Goal: Navigation & Orientation: Understand site structure

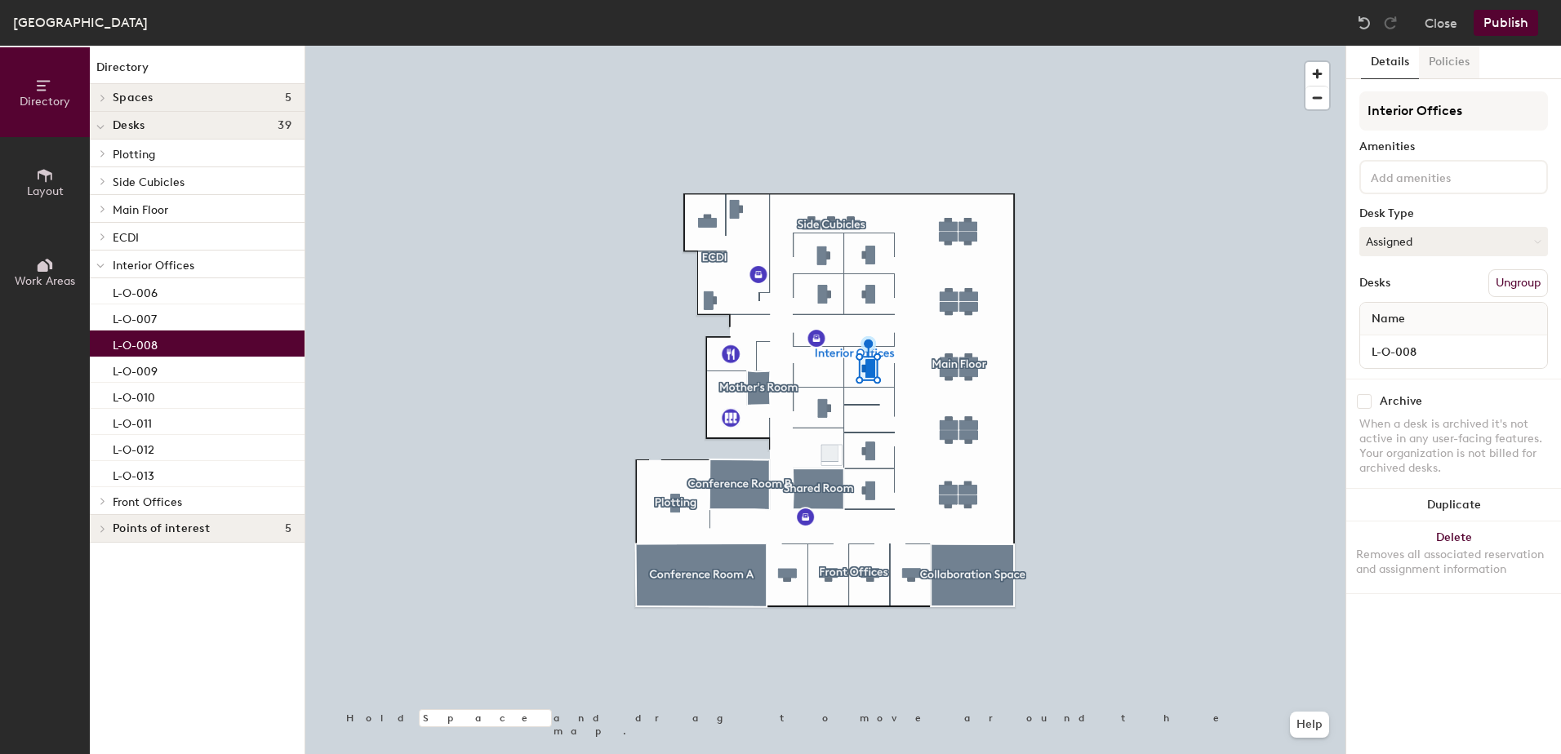
click at [1448, 64] on button "Policies" at bounding box center [1449, 62] width 60 height 33
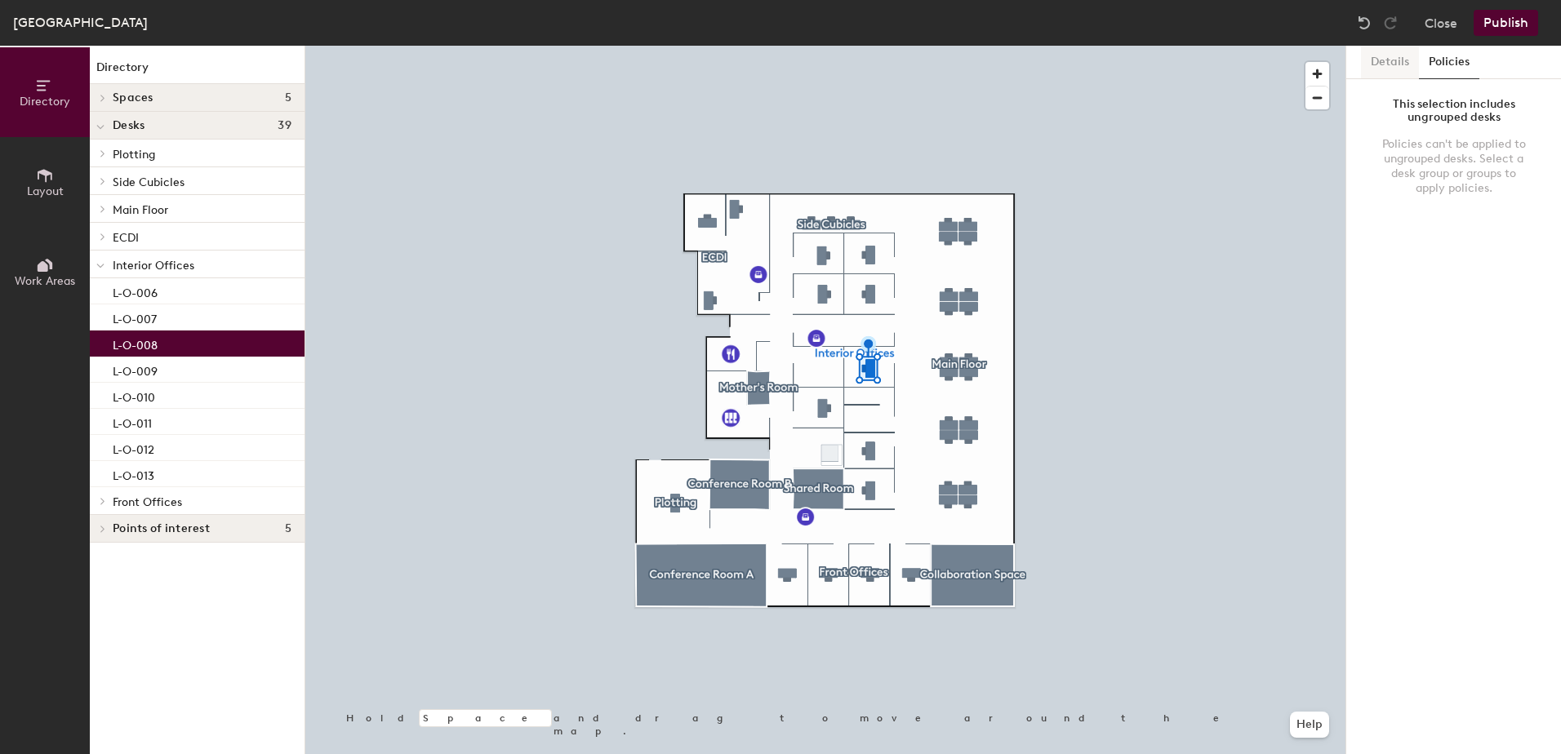
click at [1387, 64] on button "Details" at bounding box center [1390, 62] width 58 height 33
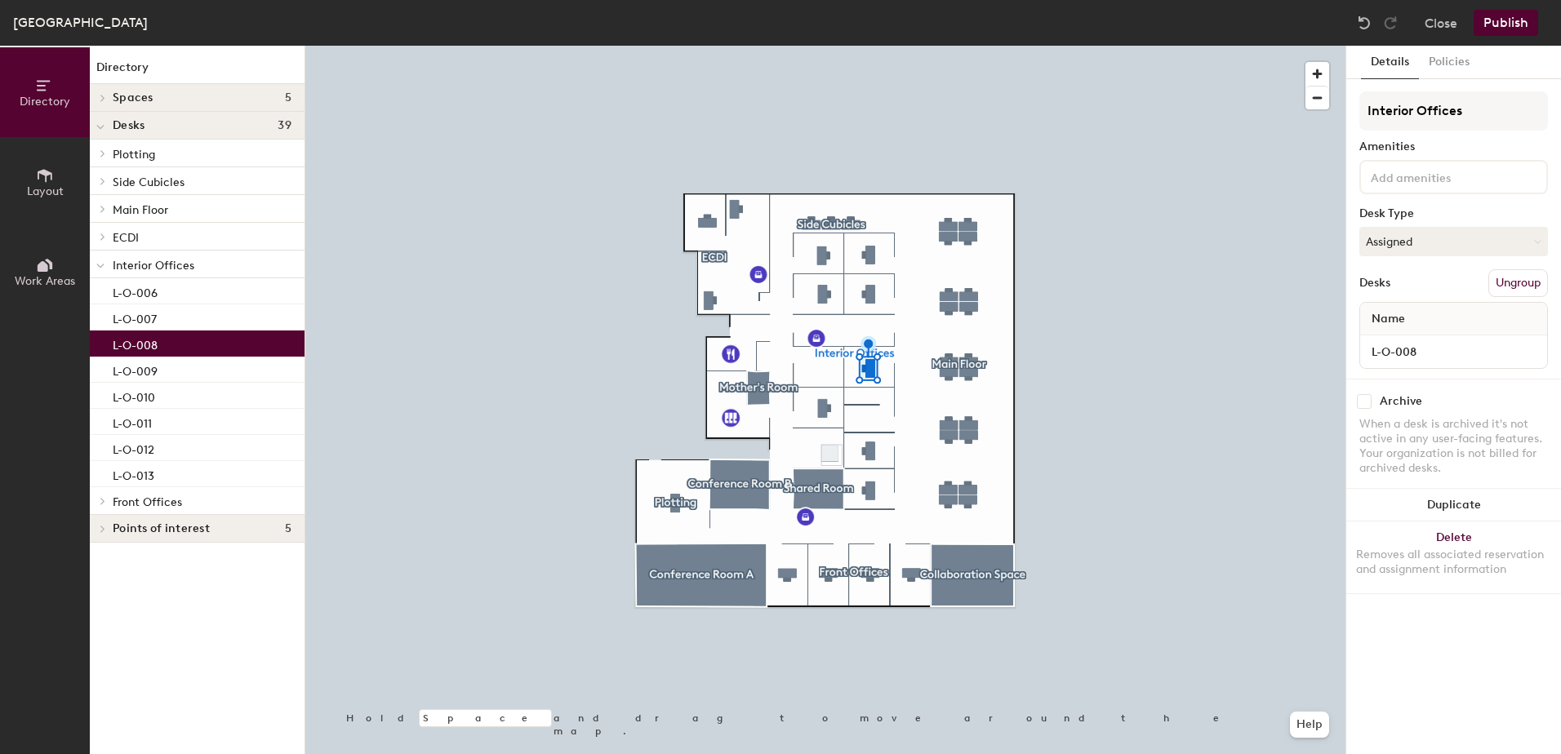
click at [103, 130] on icon at bounding box center [100, 127] width 8 height 7
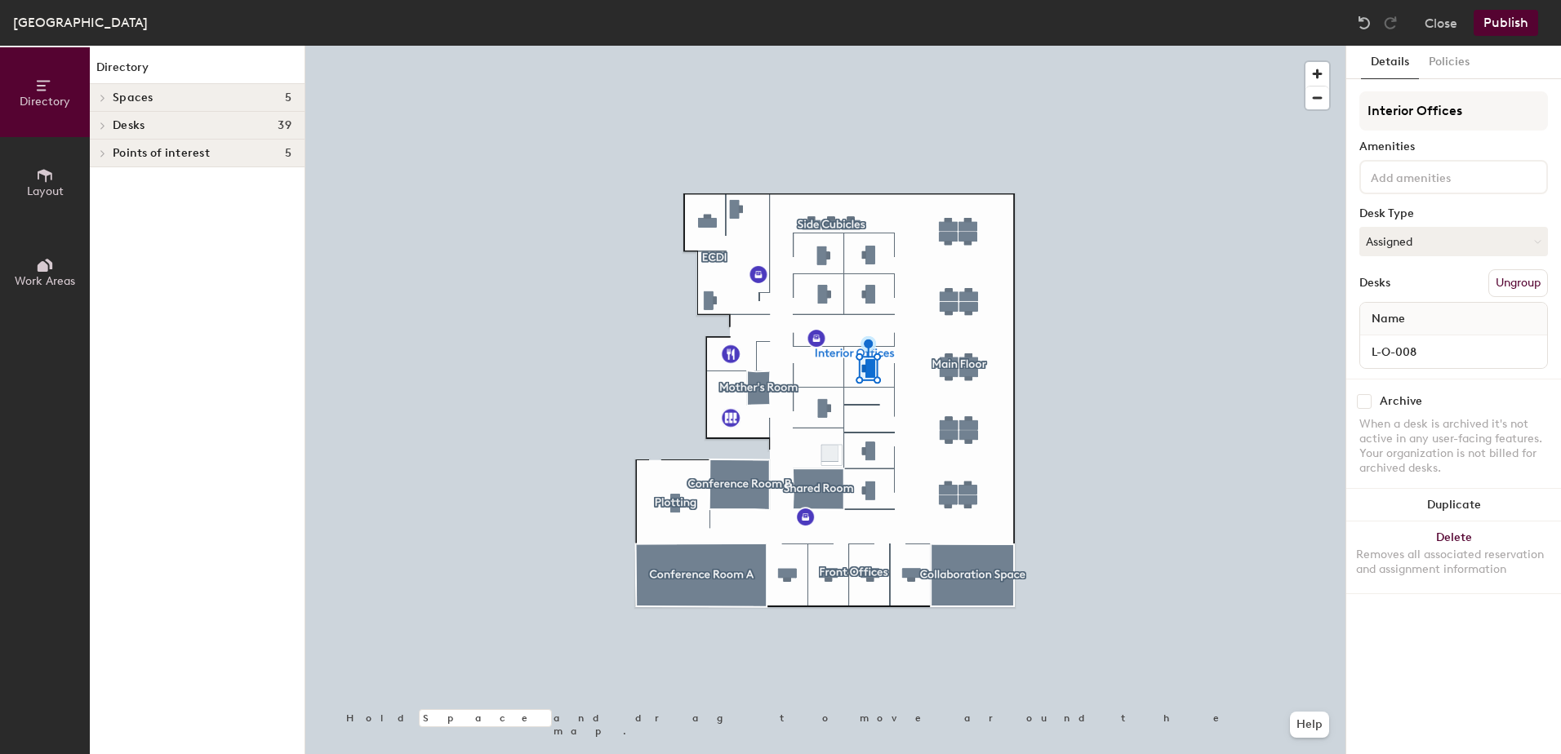
click at [103, 130] on div at bounding box center [100, 125] width 21 height 27
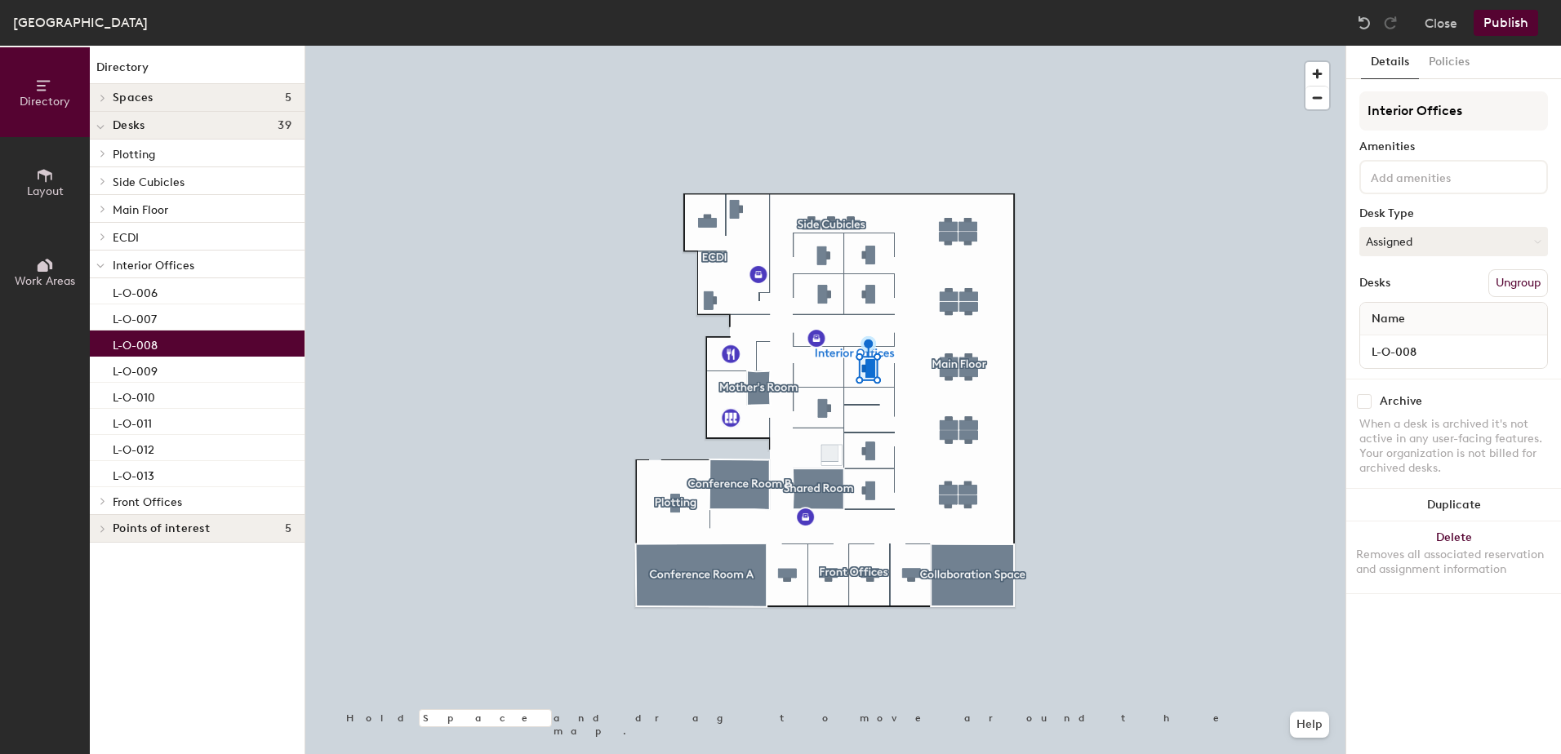
click at [167, 340] on div "L-O-008" at bounding box center [197, 344] width 215 height 26
click at [1091, 46] on div at bounding box center [825, 46] width 1040 height 0
click at [1535, 241] on icon at bounding box center [1535, 241] width 7 height 7
click at [1485, 186] on div at bounding box center [1453, 177] width 189 height 34
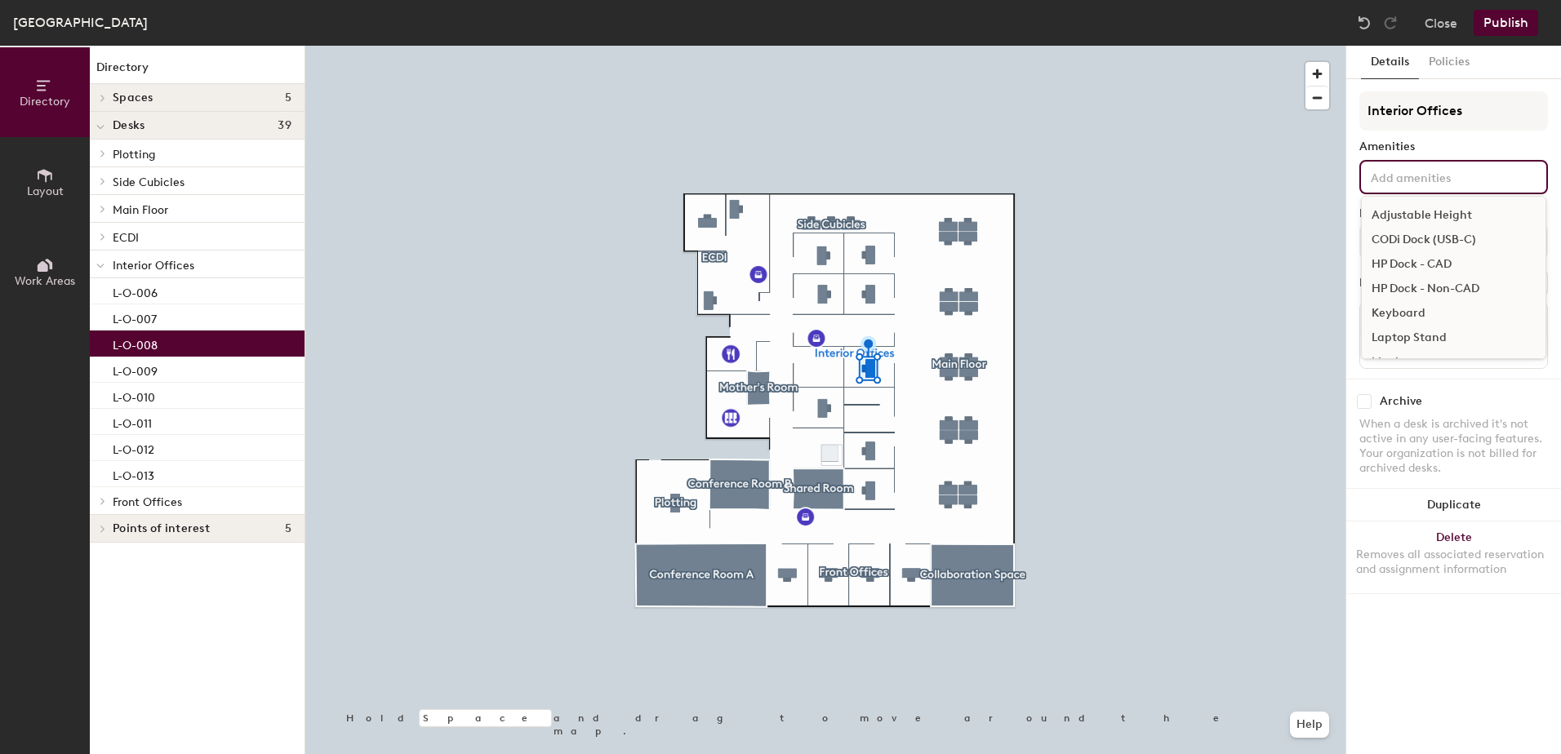
click at [1428, 166] on div "Adjustable Height CODi Dock (USB-C) HP Dock - CAD HP Dock - Non-CAD Keyboard La…" at bounding box center [1453, 177] width 189 height 34
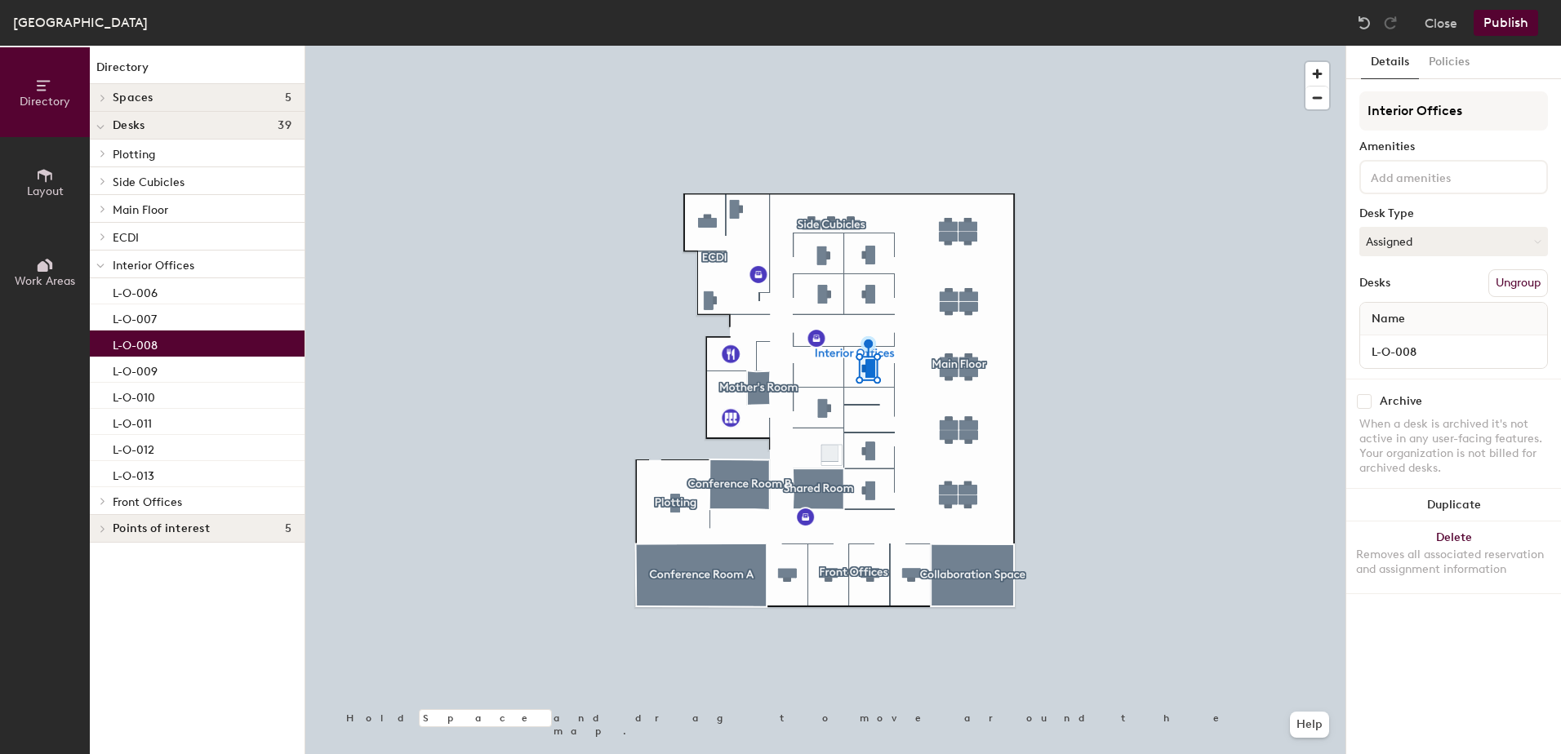
click at [55, 178] on button "Layout" at bounding box center [45, 182] width 90 height 90
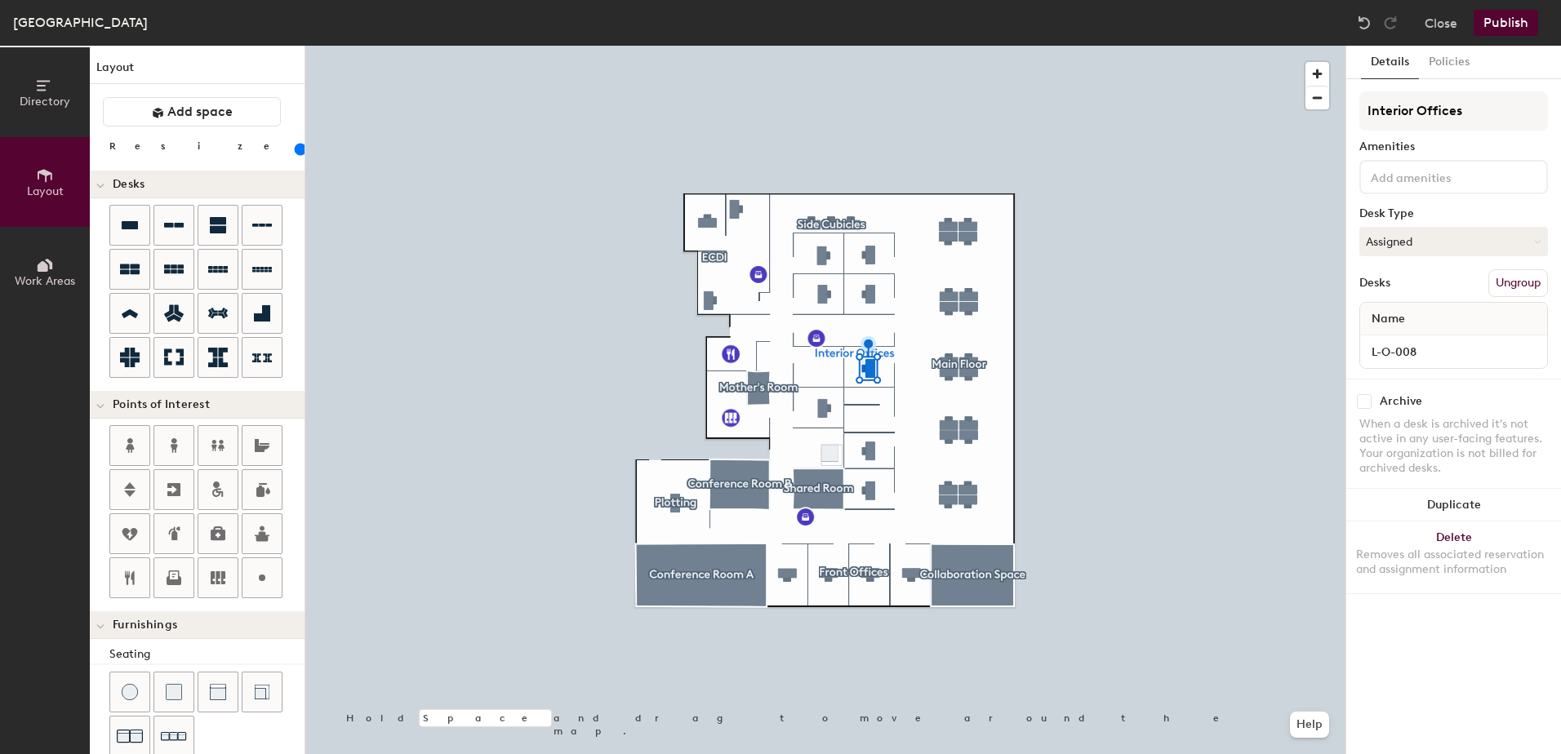
click at [25, 269] on button "Work Areas" at bounding box center [45, 272] width 90 height 90
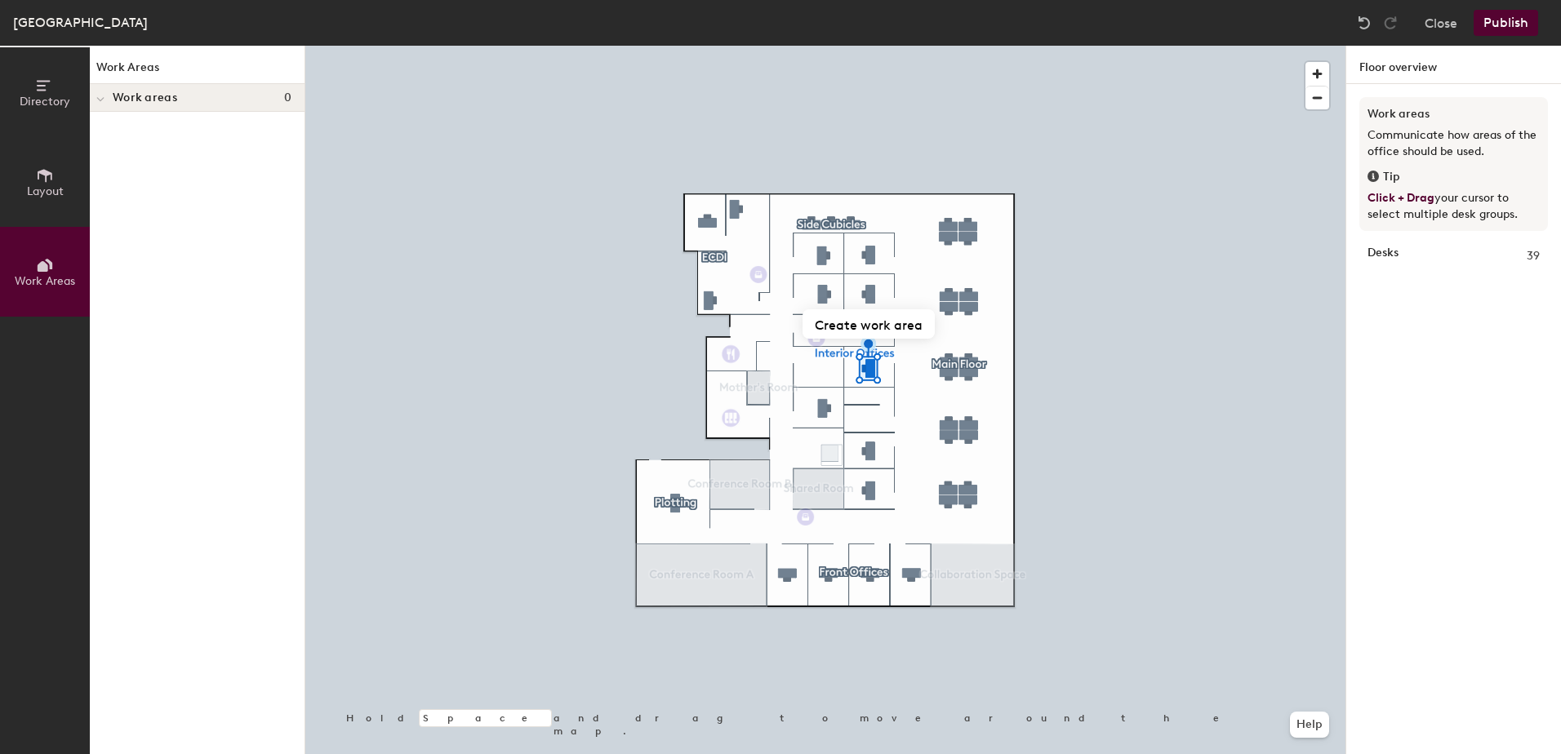
click at [36, 100] on span "Directory" at bounding box center [45, 102] width 51 height 14
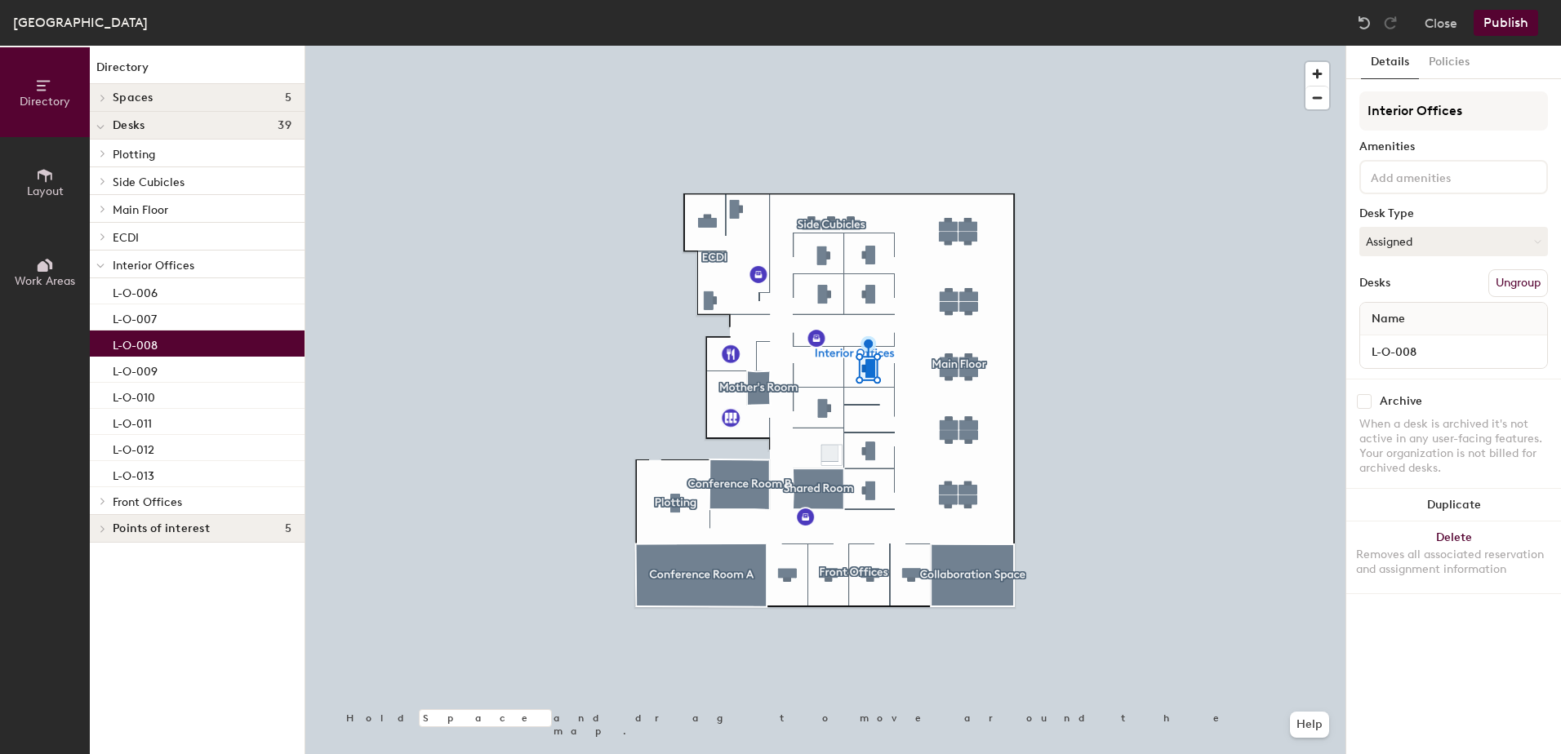
click at [102, 131] on span at bounding box center [100, 127] width 8 height 14
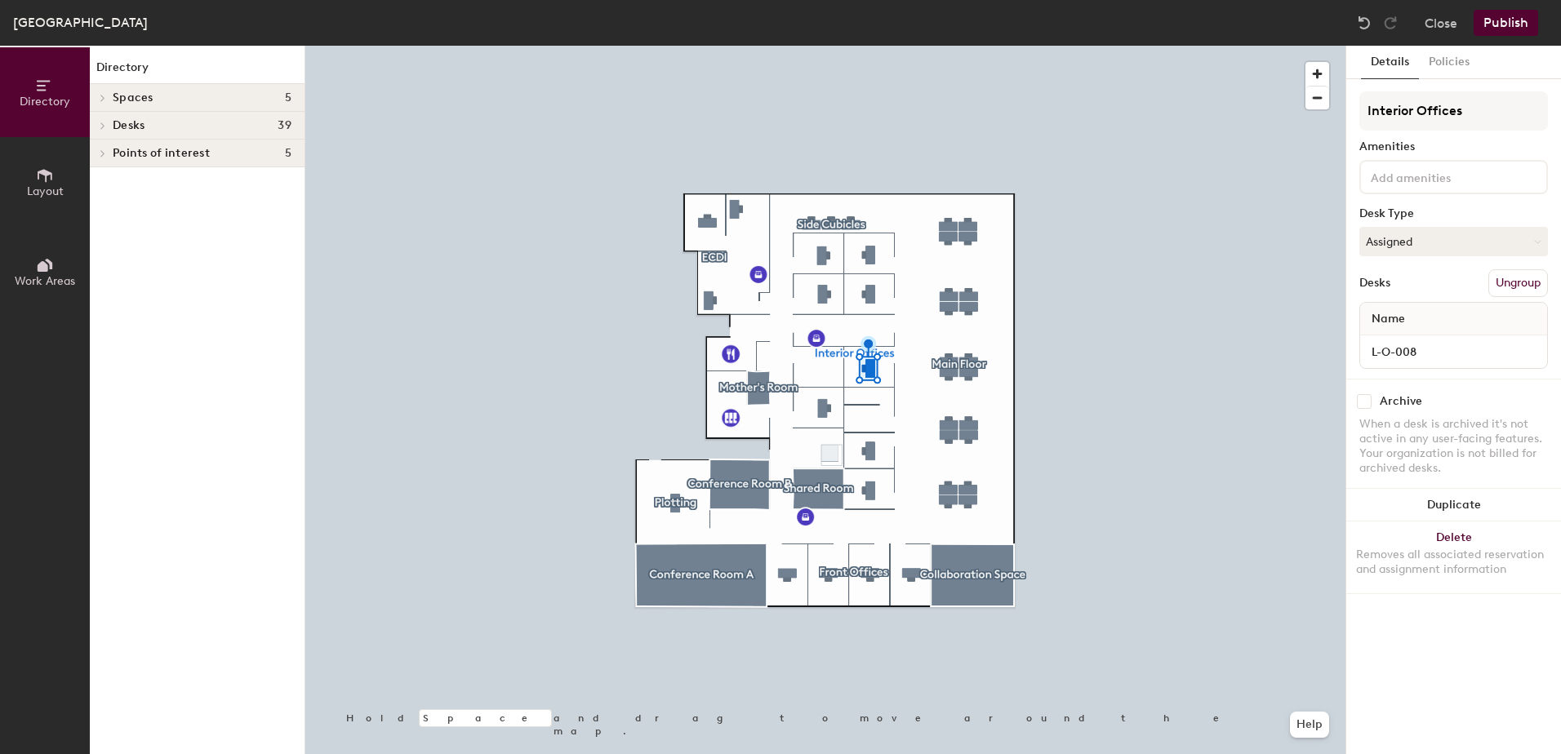
click at [102, 131] on div at bounding box center [100, 125] width 21 height 27
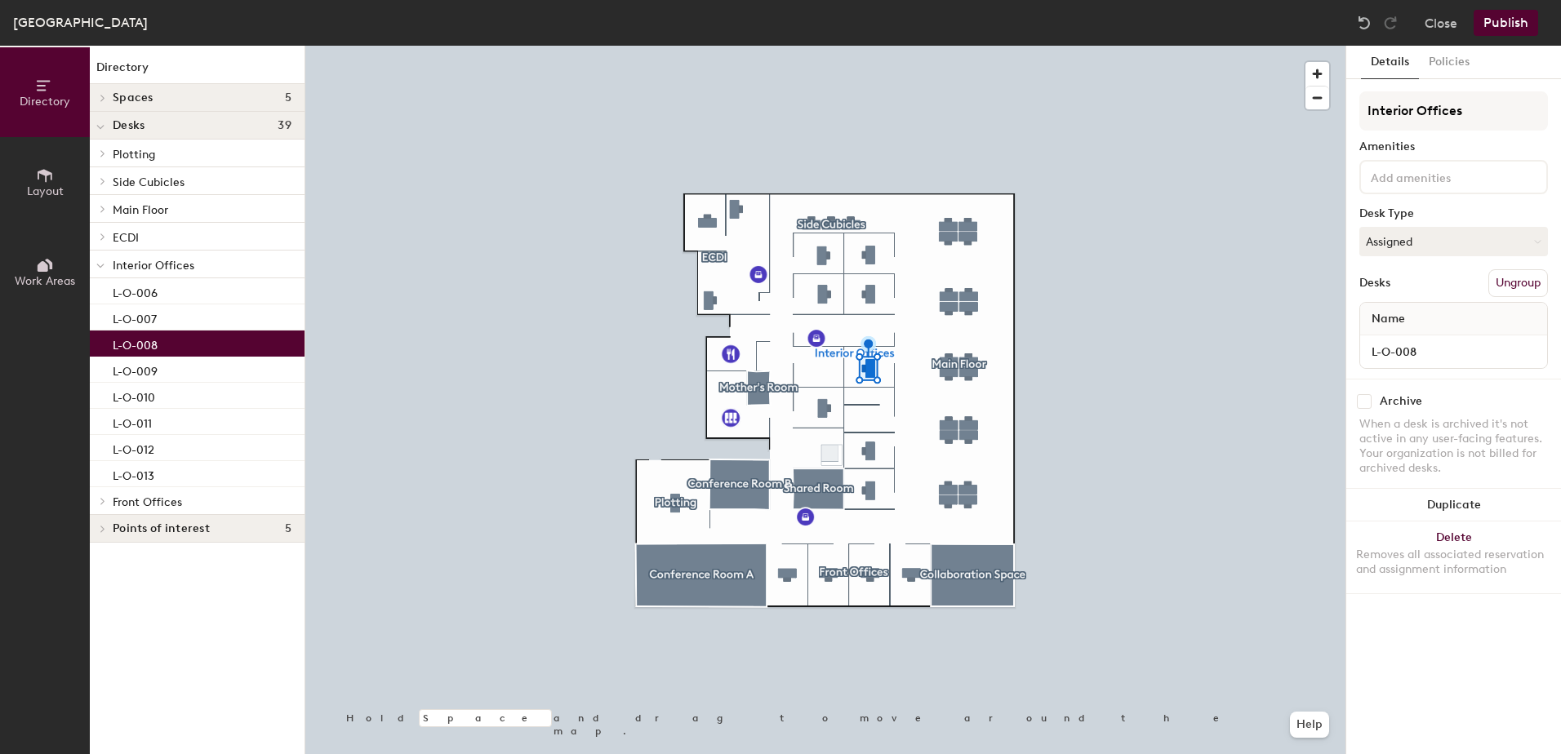
click at [100, 504] on icon at bounding box center [103, 501] width 7 height 8
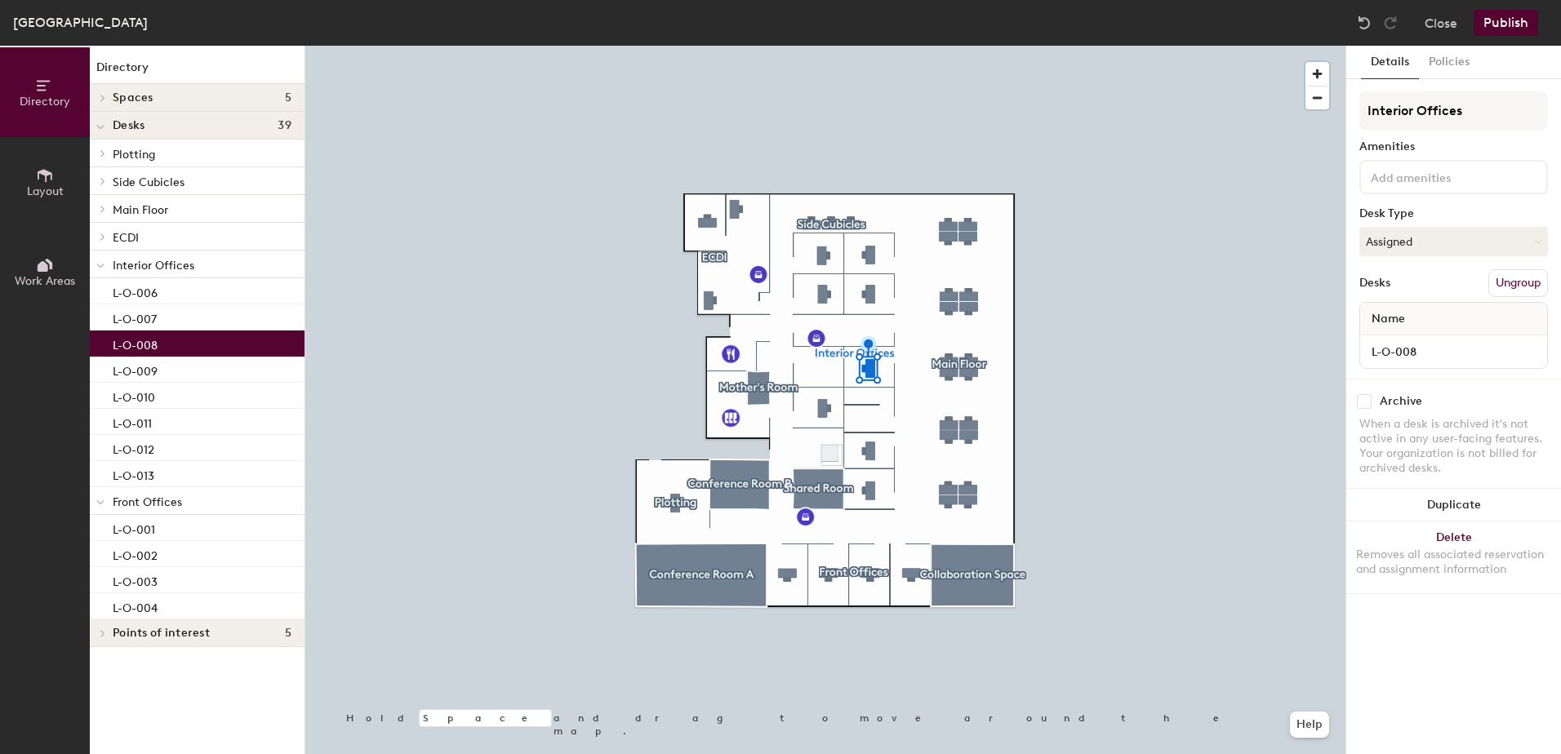
click at [100, 504] on icon at bounding box center [100, 502] width 7 height 3
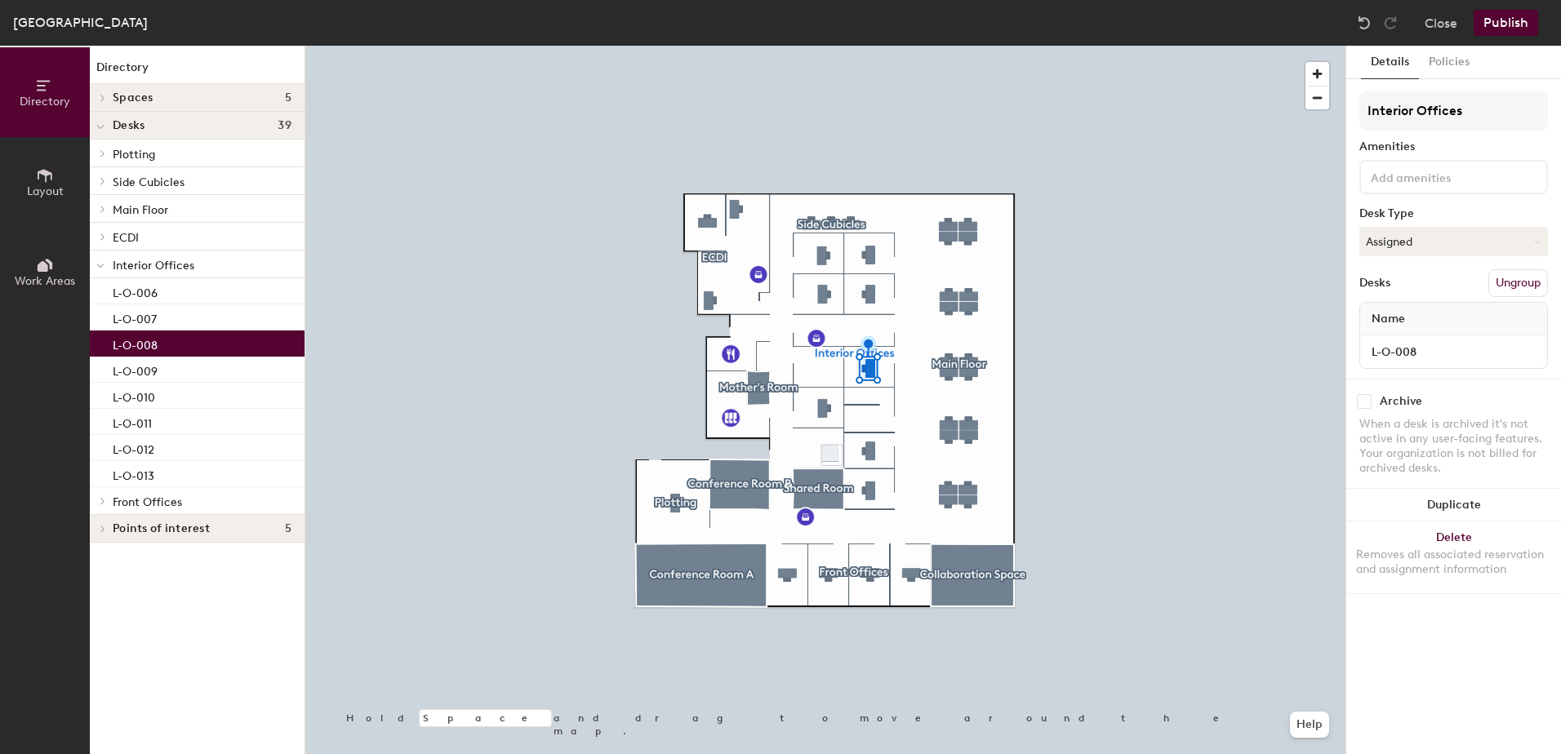
click at [100, 504] on icon at bounding box center [103, 501] width 7 height 8
click at [113, 533] on p "L-O-001" at bounding box center [134, 527] width 42 height 19
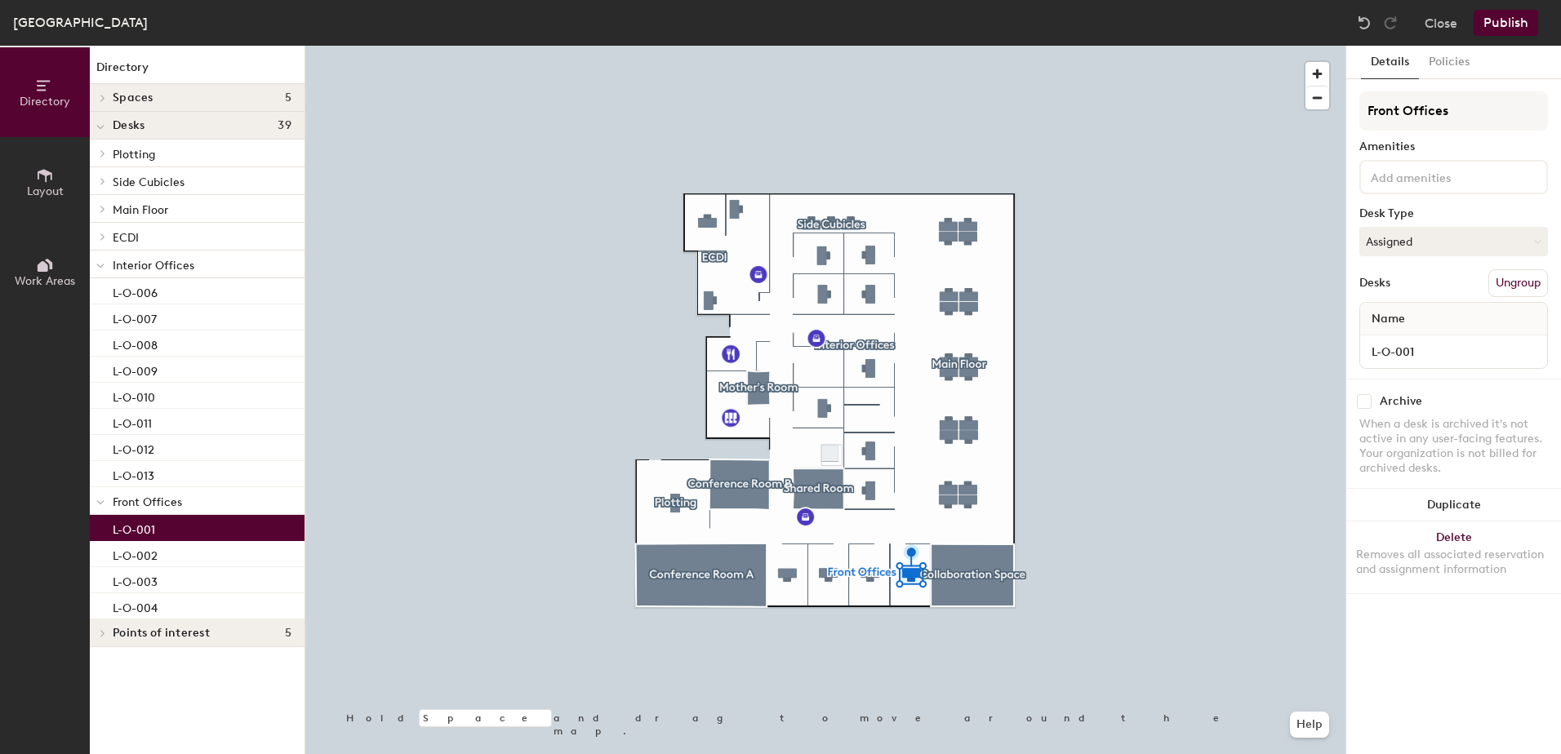
click at [101, 504] on icon at bounding box center [100, 502] width 7 height 3
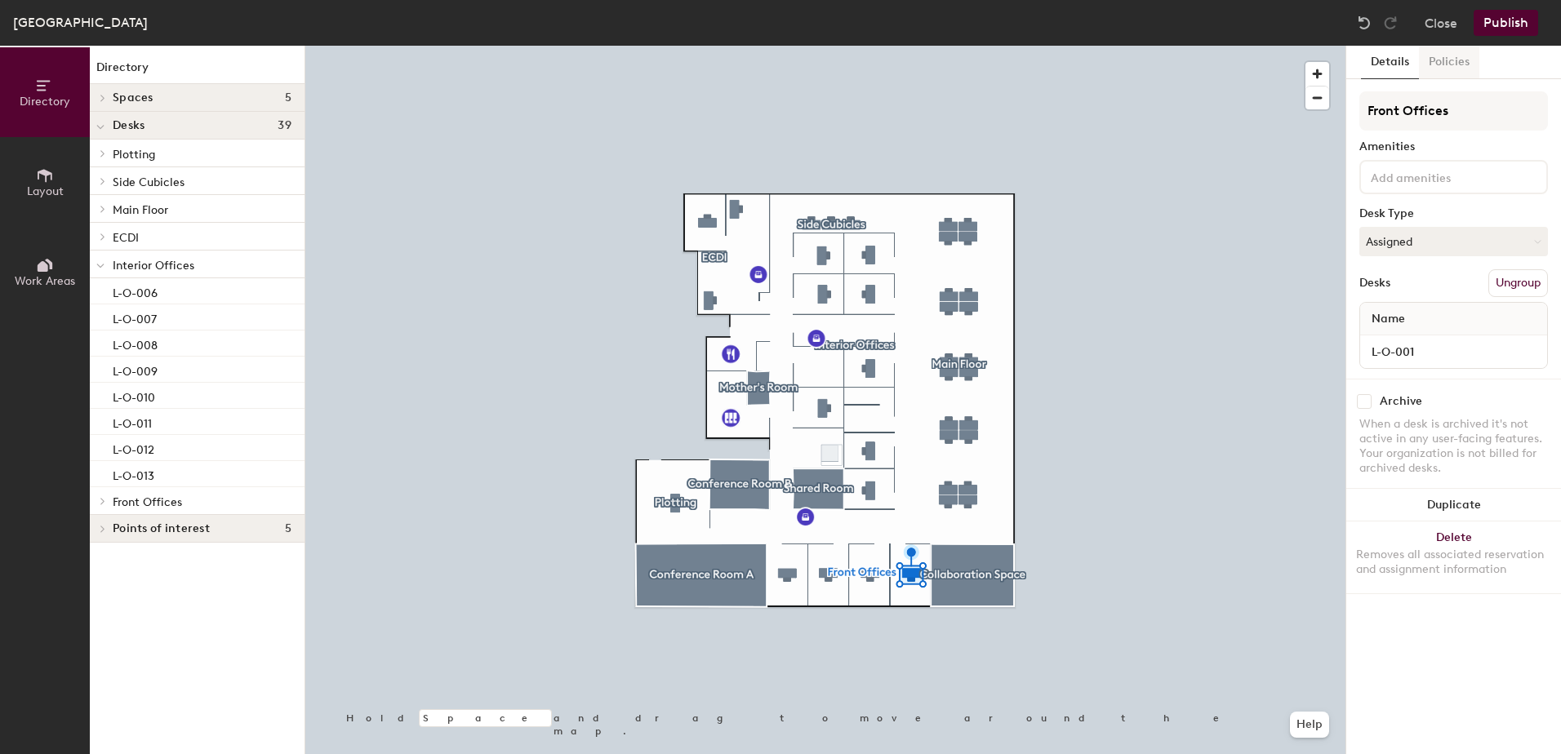
click at [1440, 61] on button "Policies" at bounding box center [1449, 62] width 60 height 33
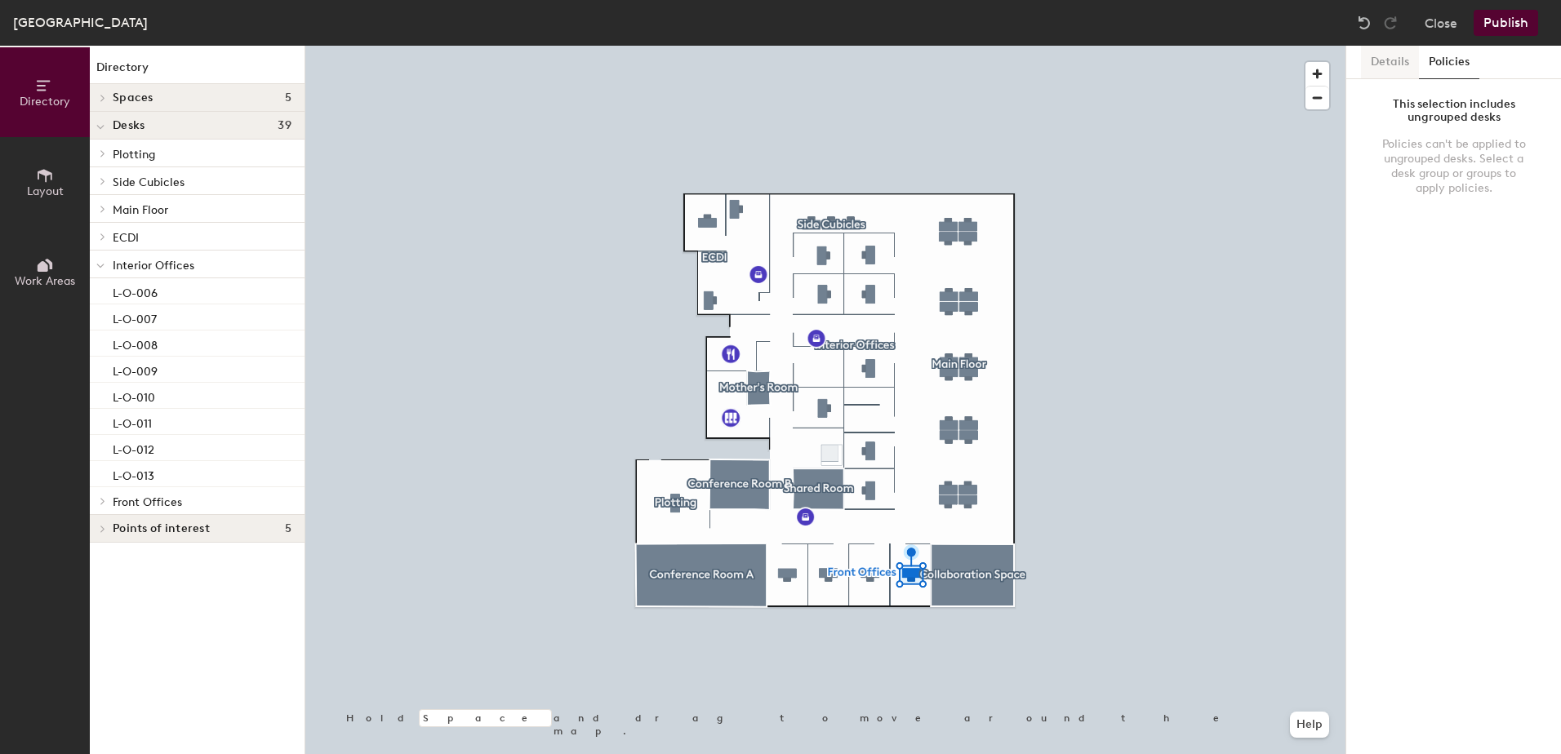
click at [1385, 61] on button "Details" at bounding box center [1390, 62] width 58 height 33
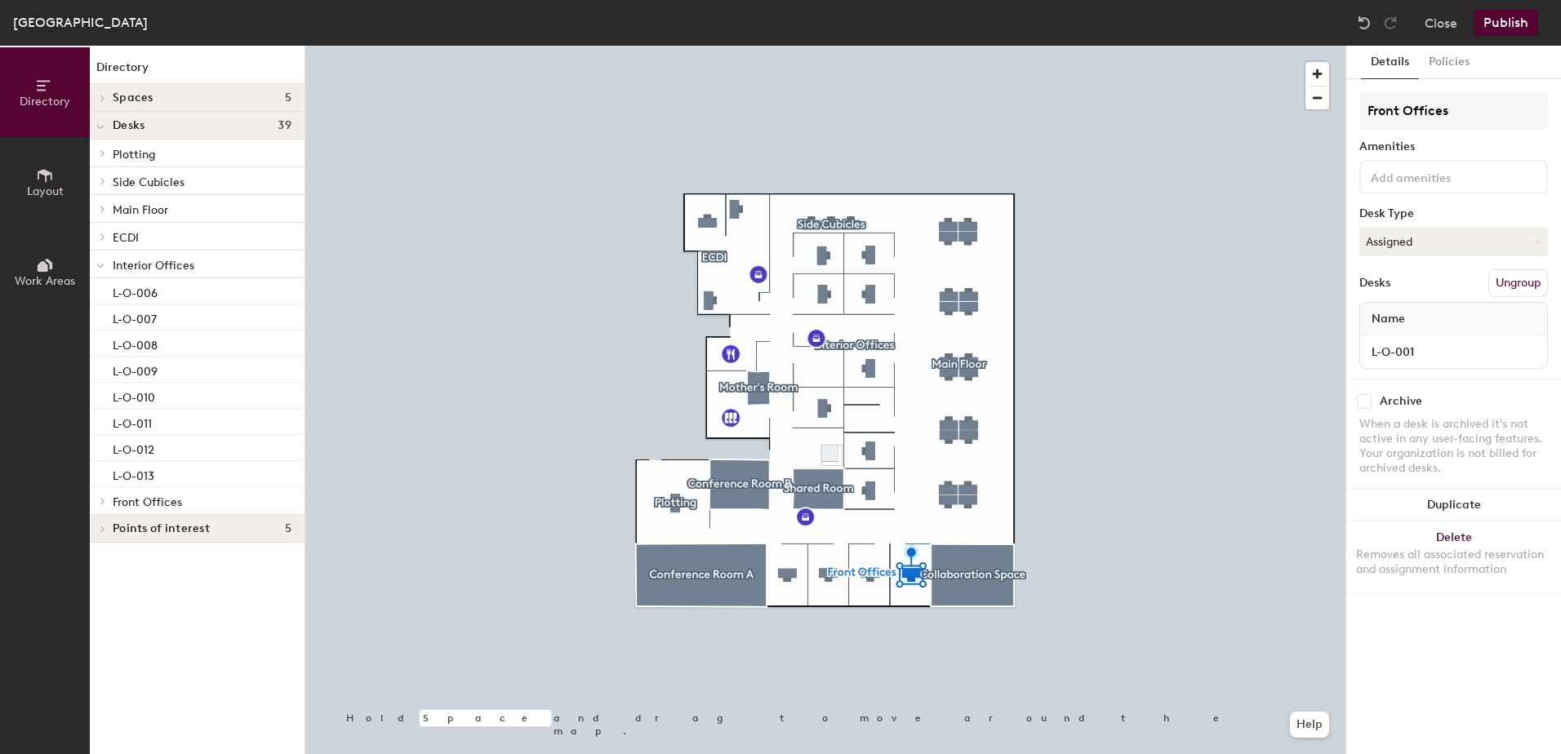
click at [31, 184] on span "Layout" at bounding box center [45, 191] width 37 height 14
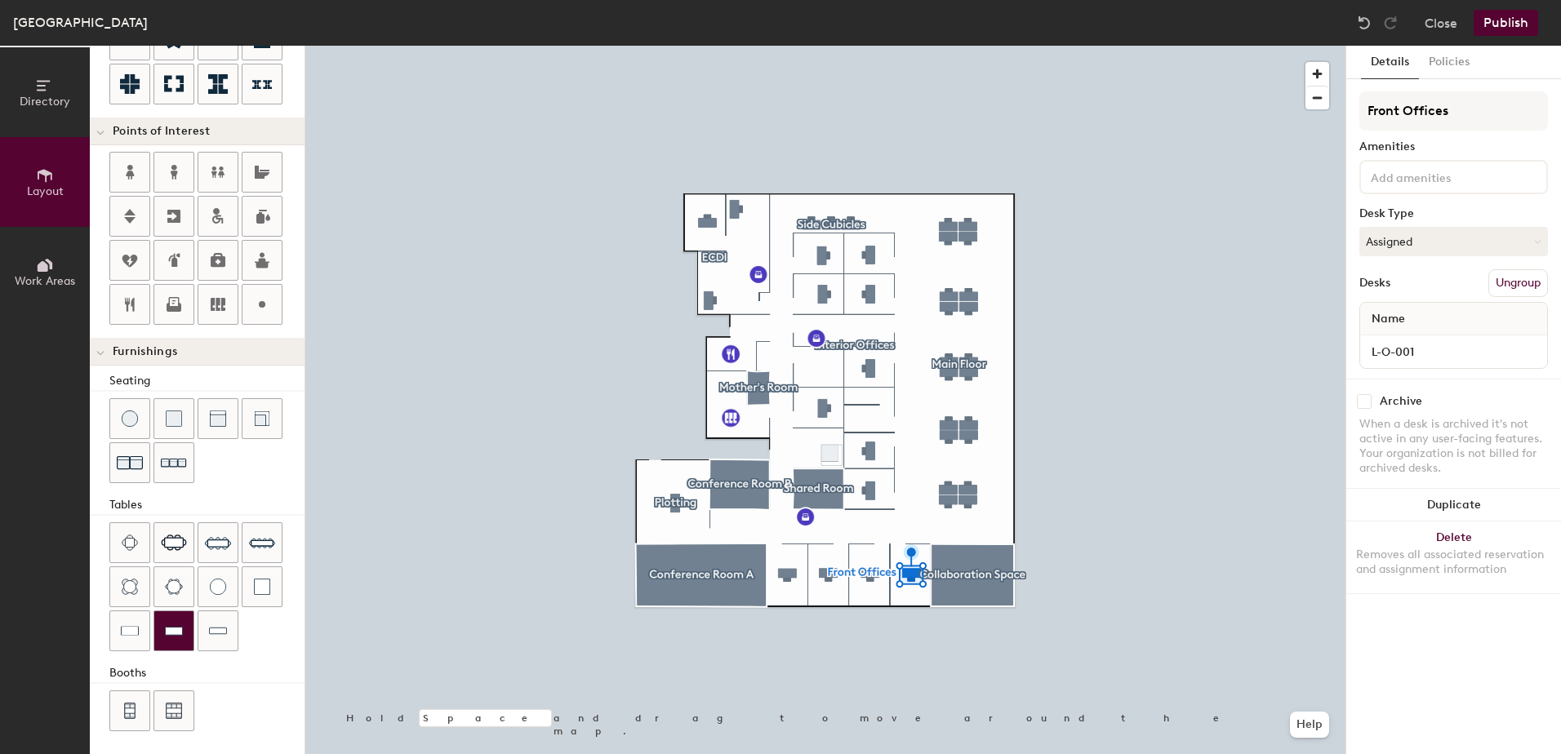
scroll to position [277, 0]
click at [28, 270] on button "Work Areas" at bounding box center [45, 272] width 90 height 90
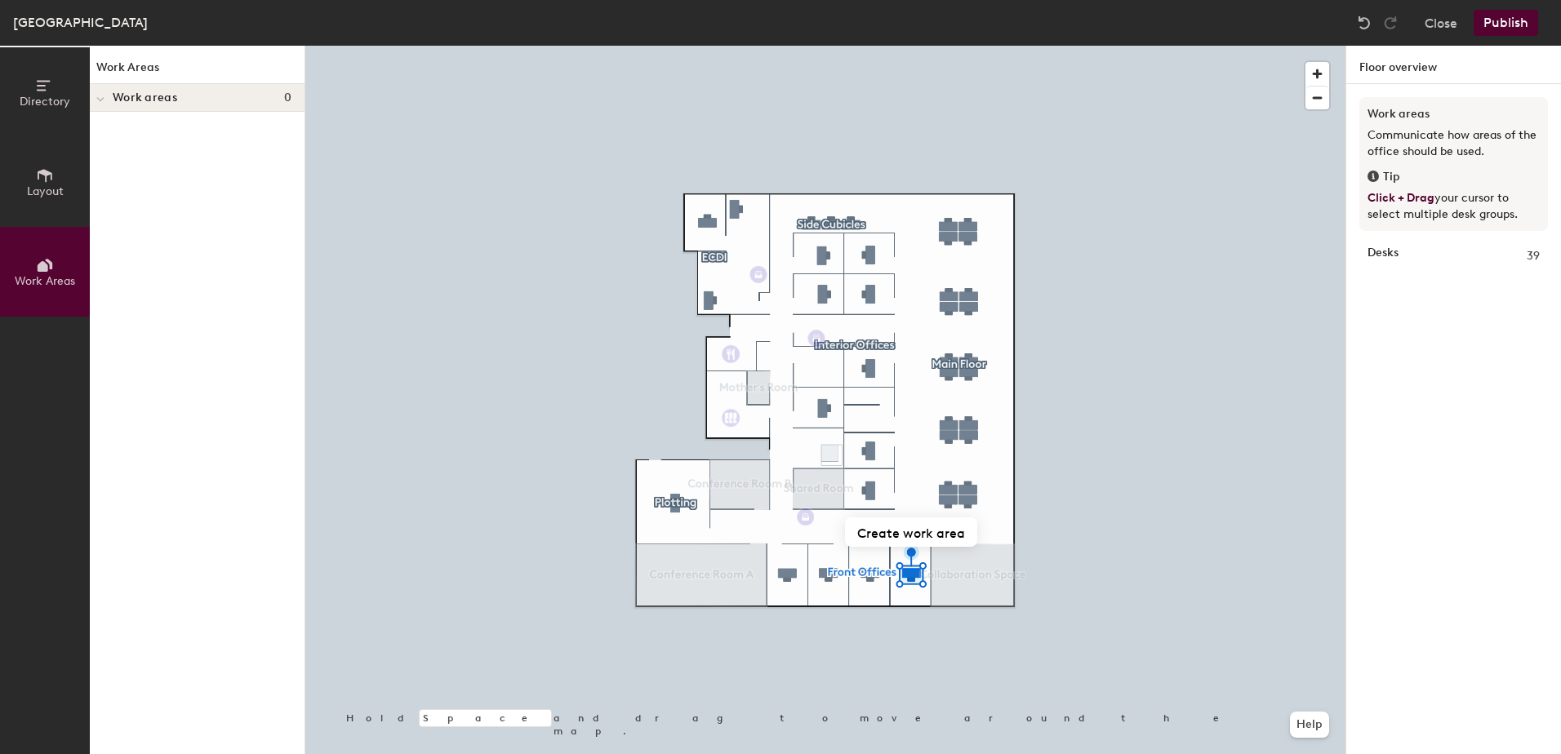
click at [100, 104] on span at bounding box center [100, 99] width 8 height 14
click at [100, 104] on div at bounding box center [100, 97] width 21 height 27
click at [54, 100] on span "Directory" at bounding box center [45, 102] width 51 height 14
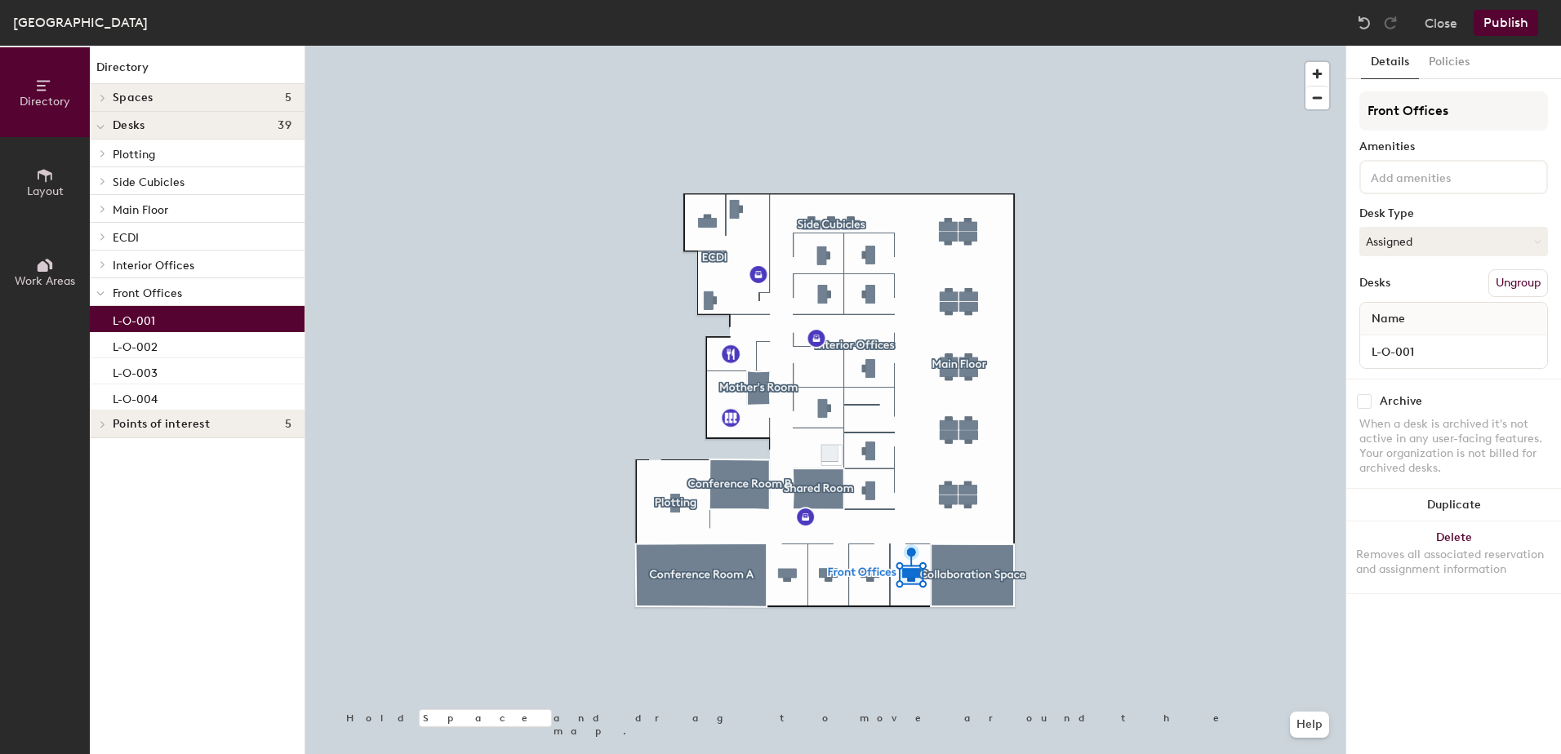
click at [104, 92] on div at bounding box center [100, 97] width 21 height 27
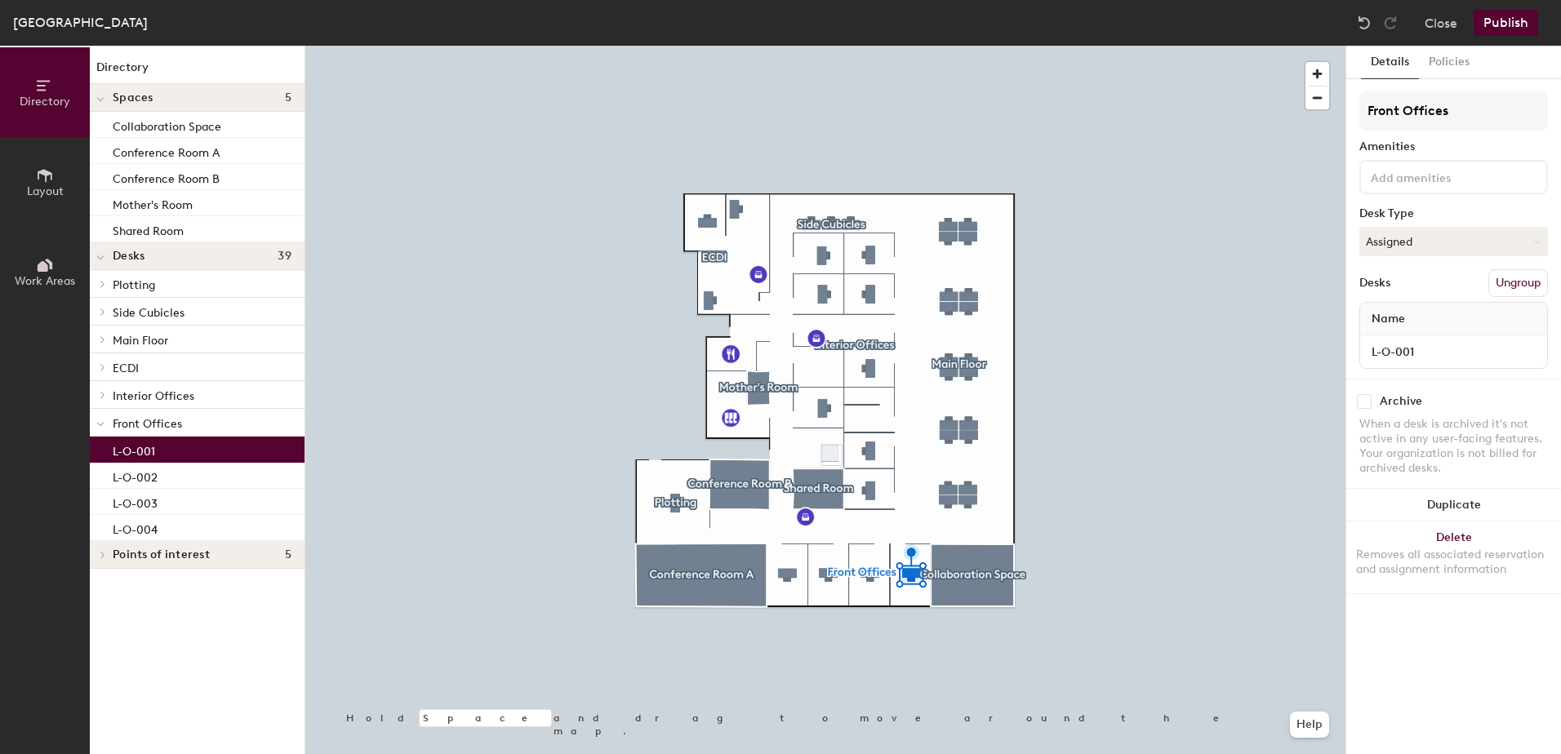
click at [104, 92] on div at bounding box center [100, 97] width 21 height 27
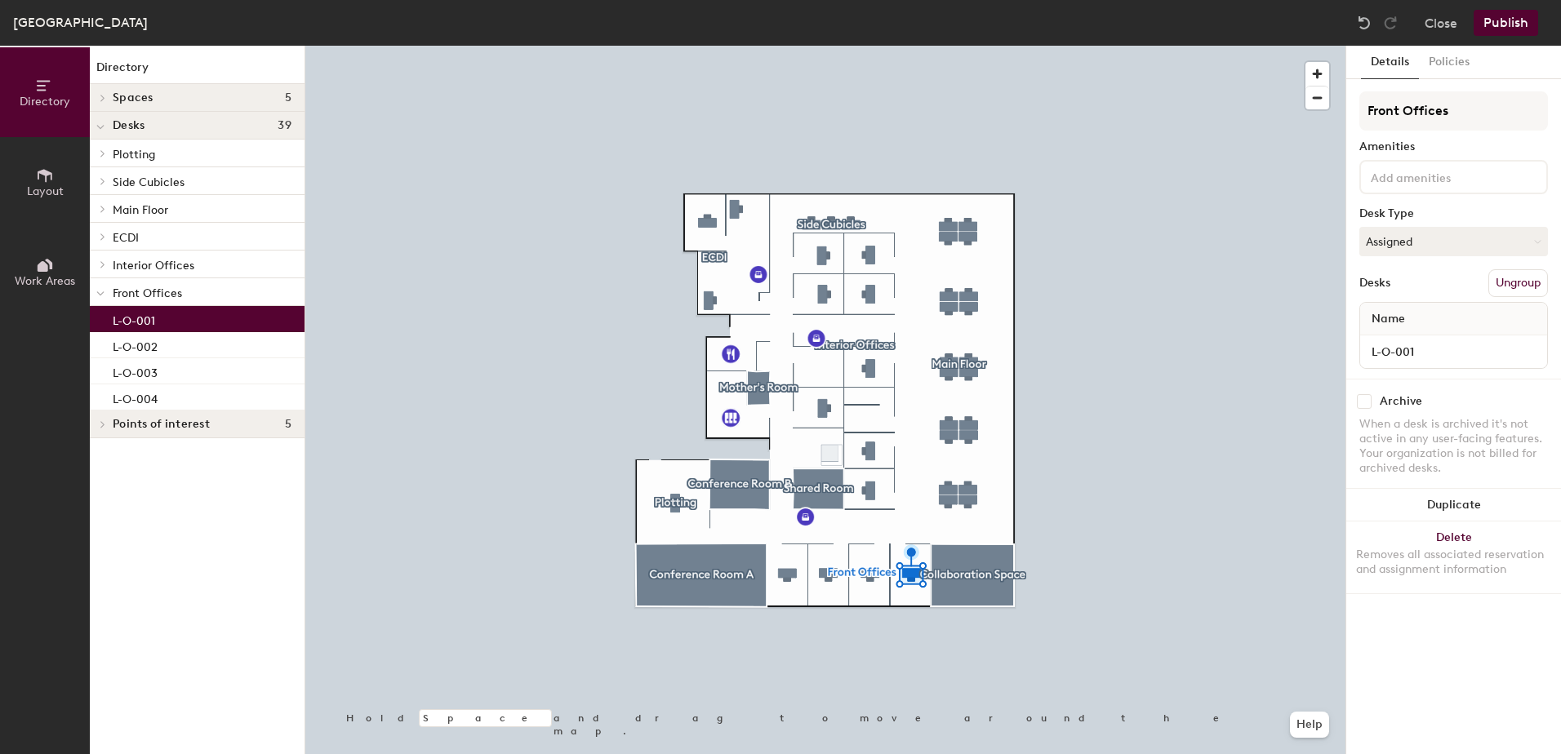
click at [96, 131] on span at bounding box center [100, 127] width 8 height 14
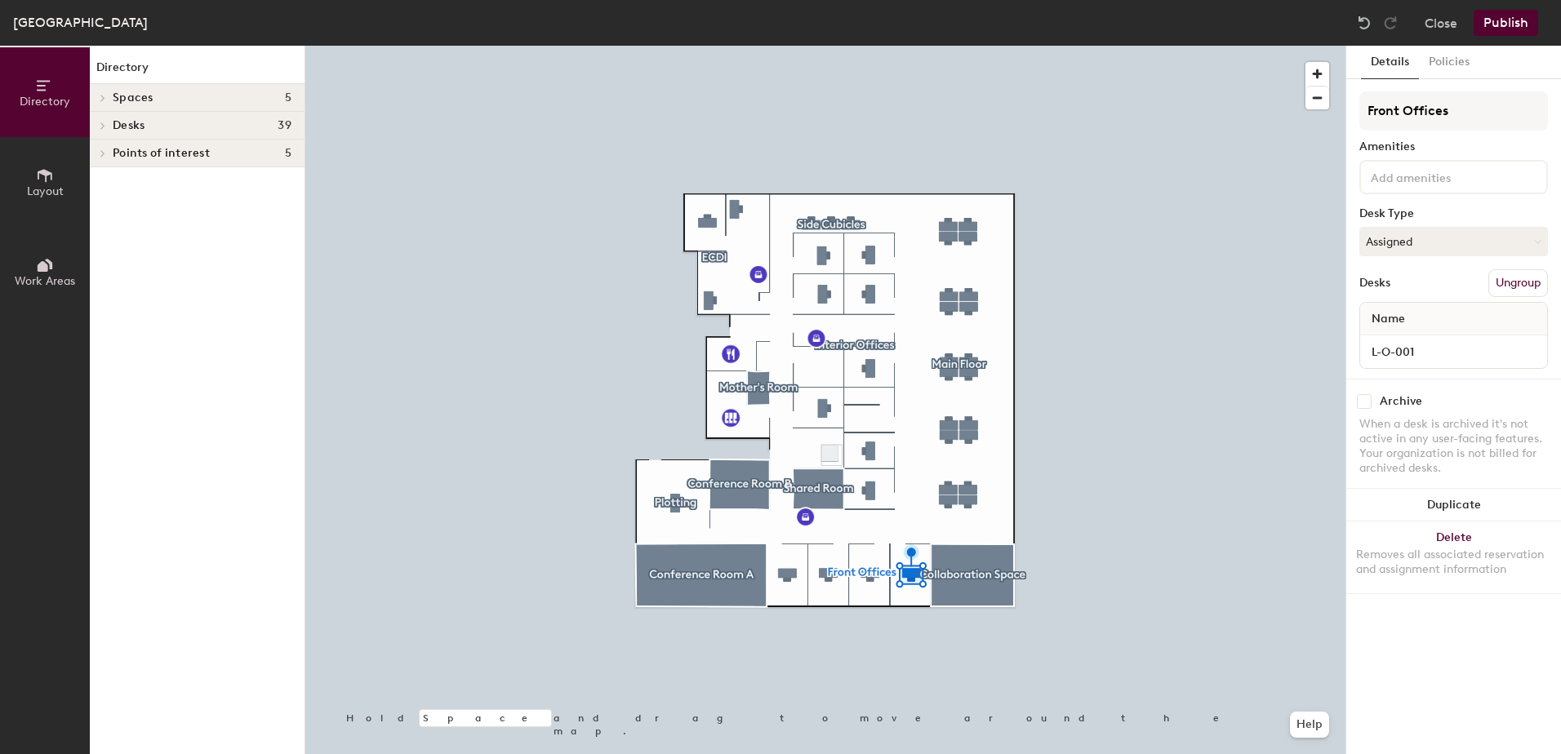
click at [96, 131] on div at bounding box center [100, 125] width 21 height 27
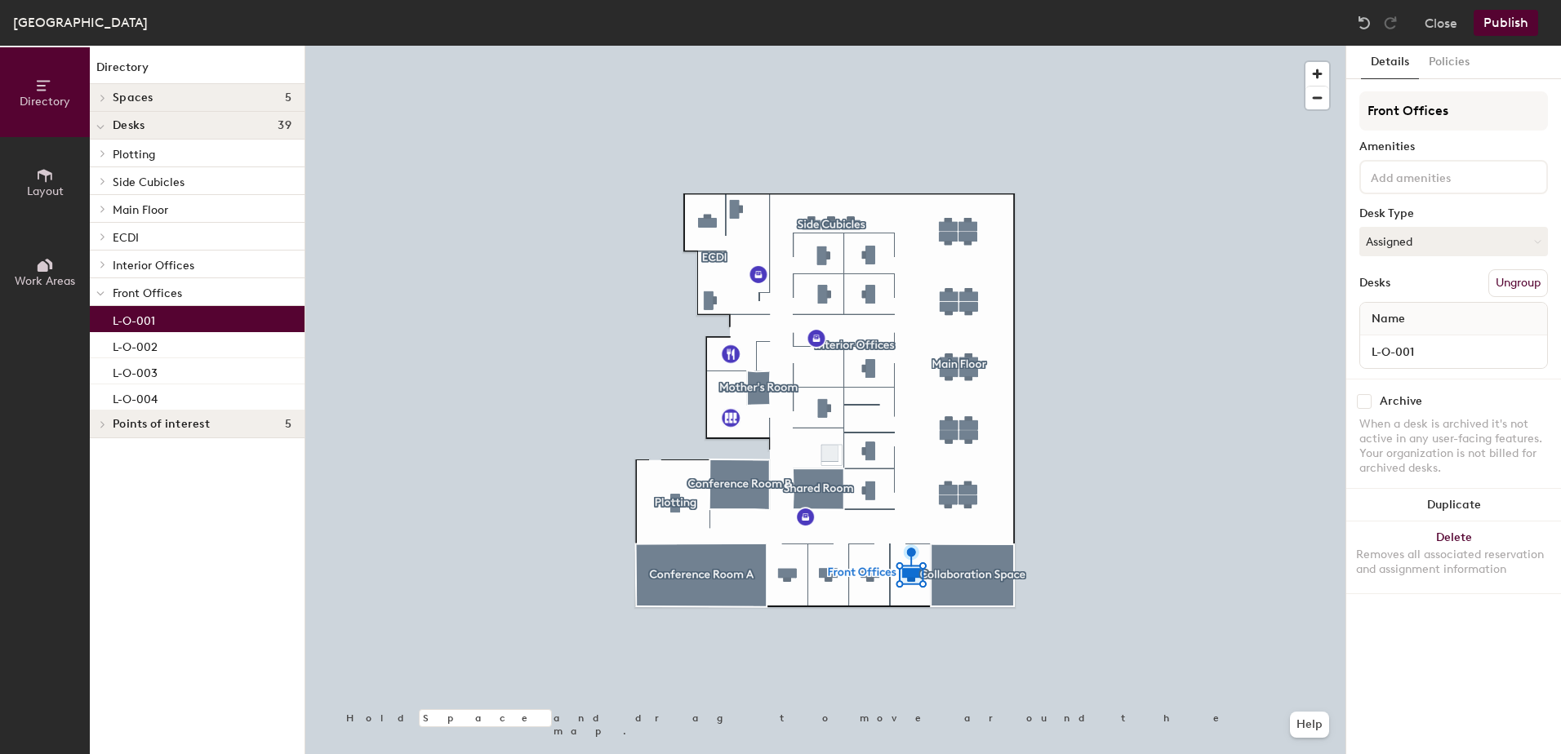
click at [100, 295] on icon at bounding box center [100, 293] width 7 height 3
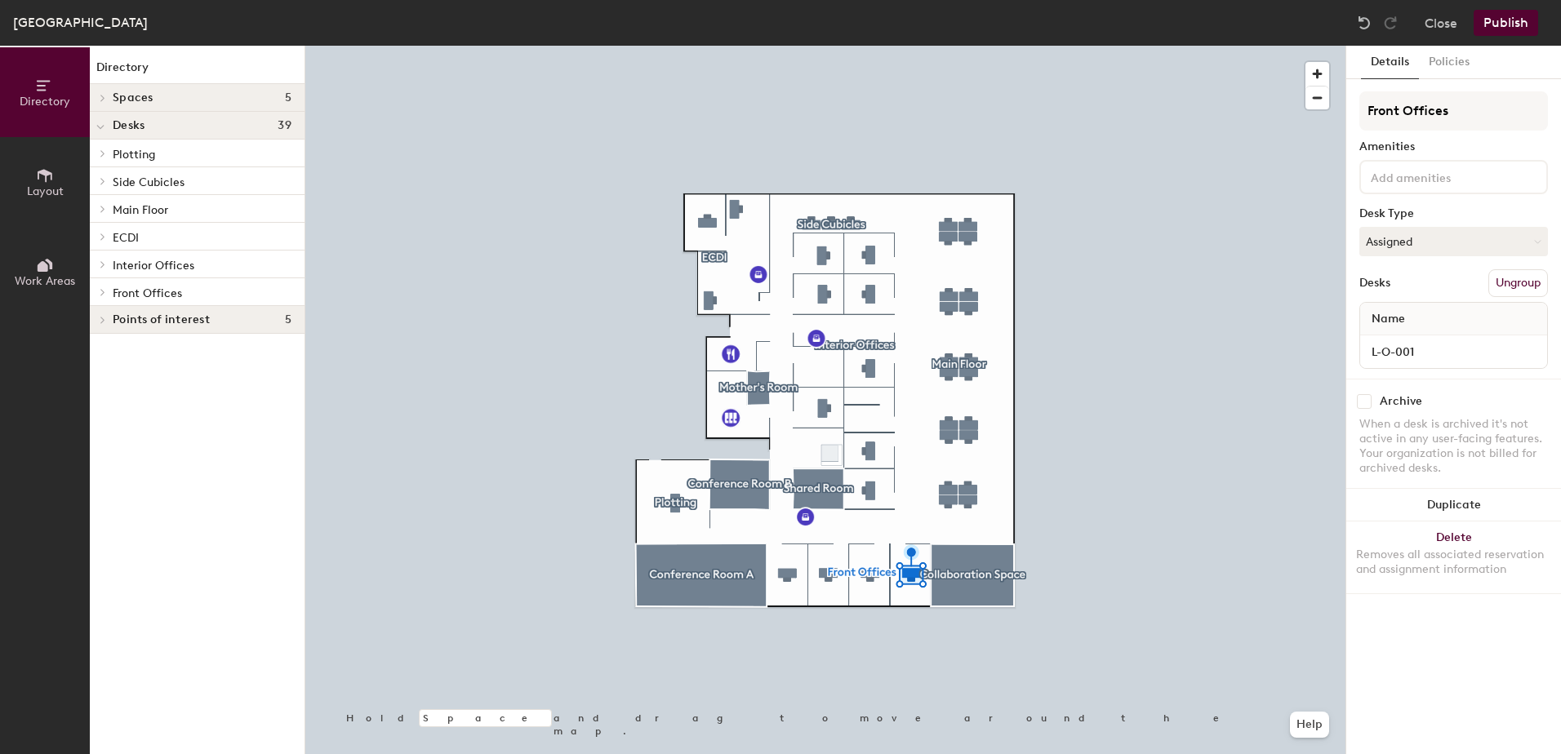
click at [100, 213] on div at bounding box center [100, 208] width 21 height 27
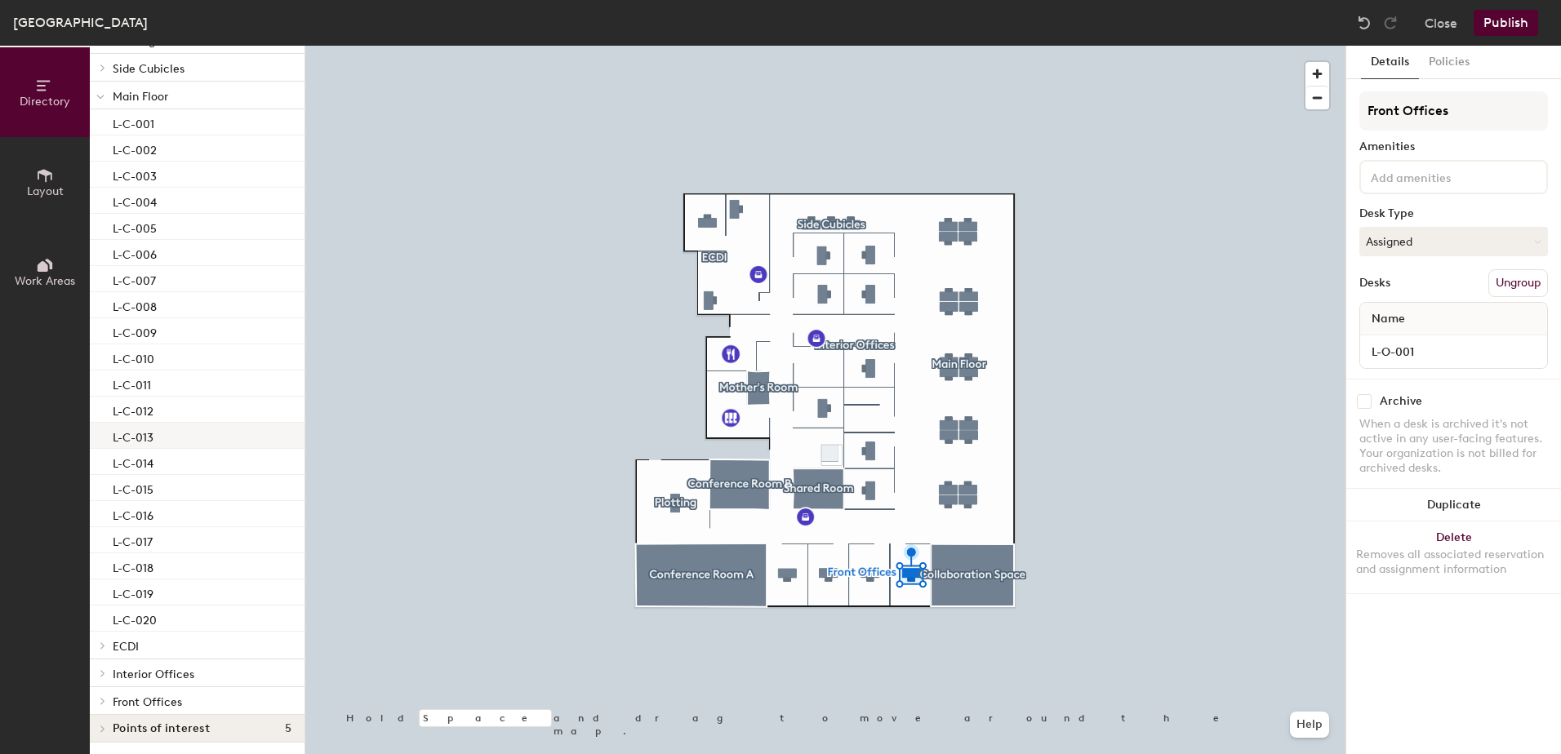
scroll to position [115, 0]
click at [51, 177] on icon at bounding box center [45, 175] width 15 height 13
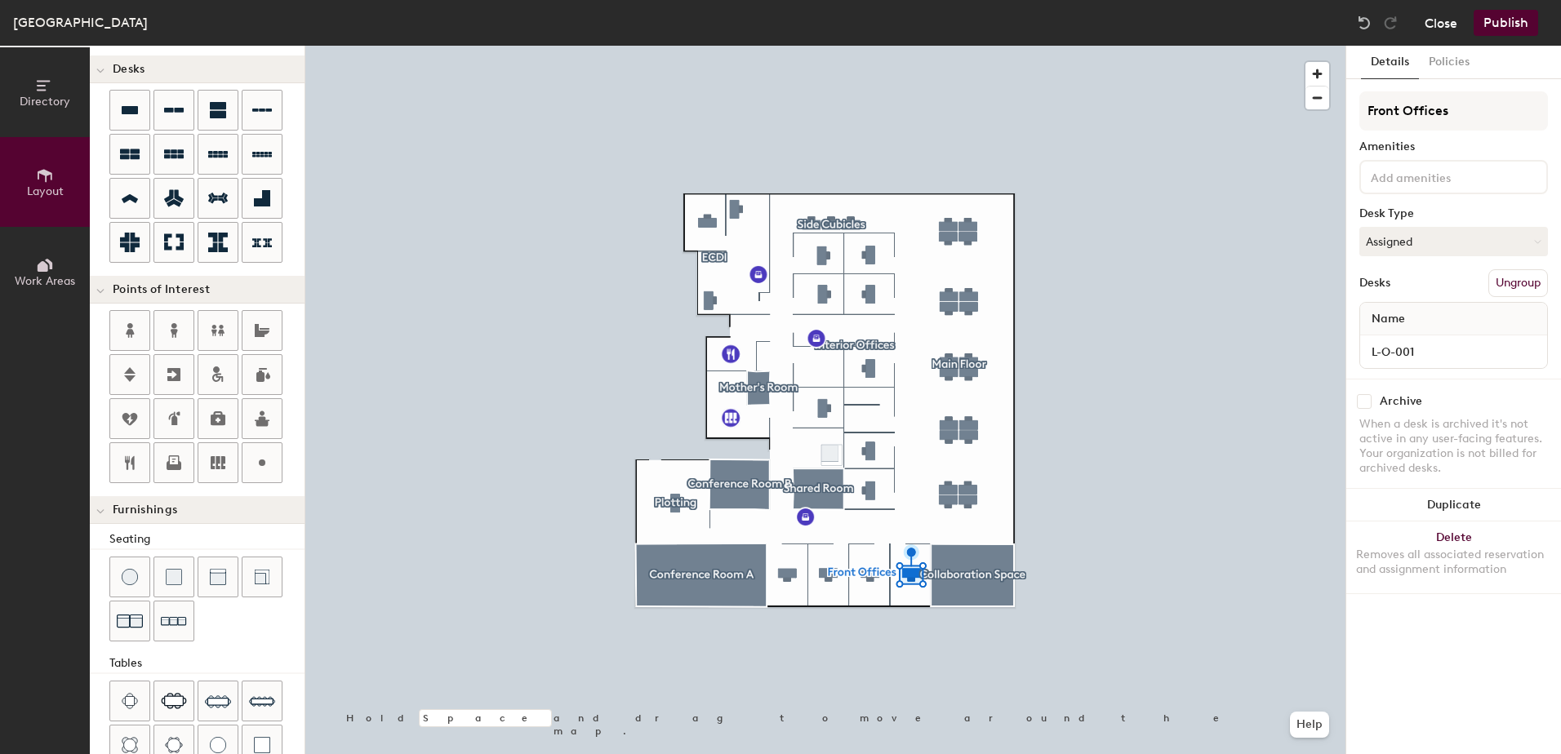
click at [1440, 22] on button "Close" at bounding box center [1440, 23] width 33 height 26
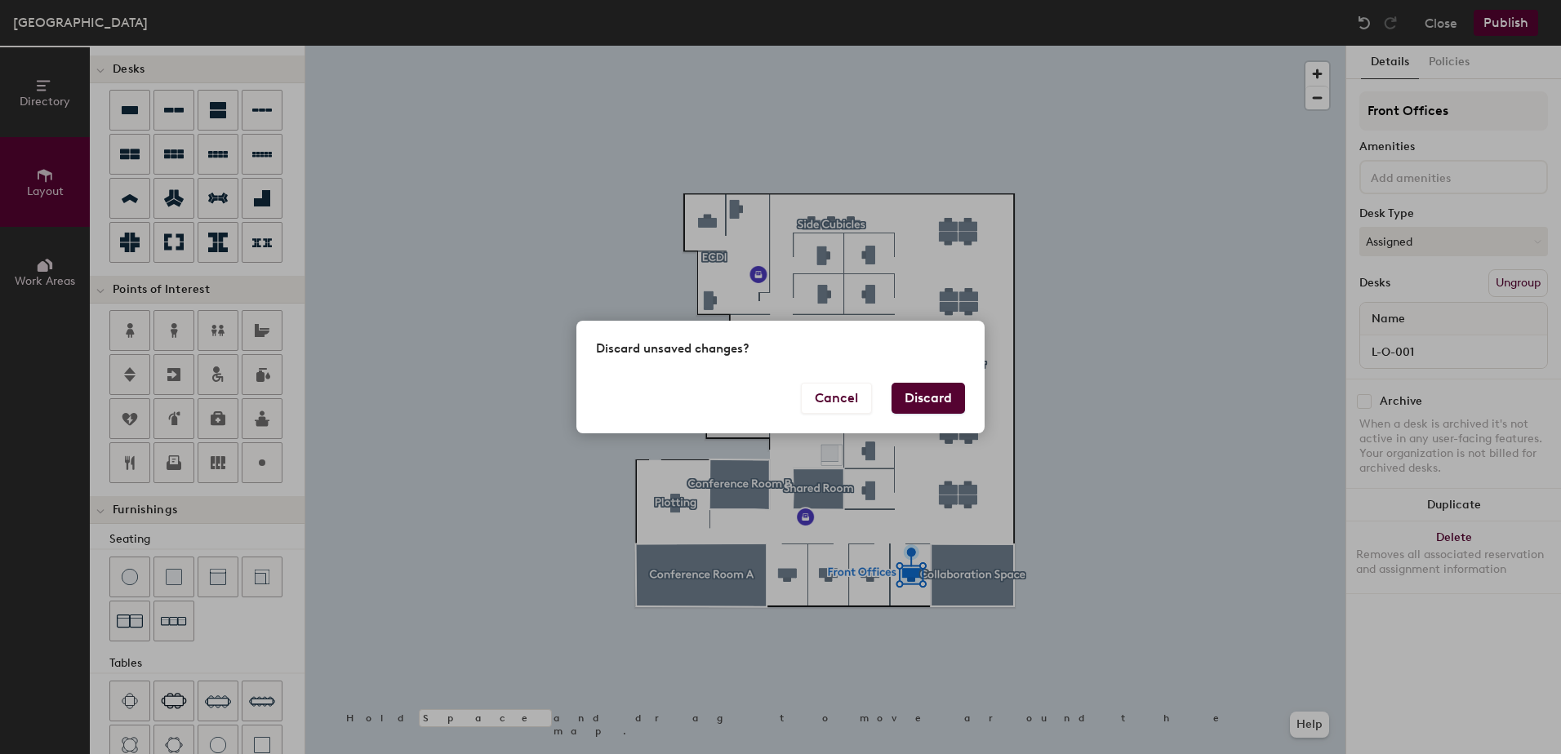
click at [922, 401] on button "Discard" at bounding box center [927, 398] width 73 height 31
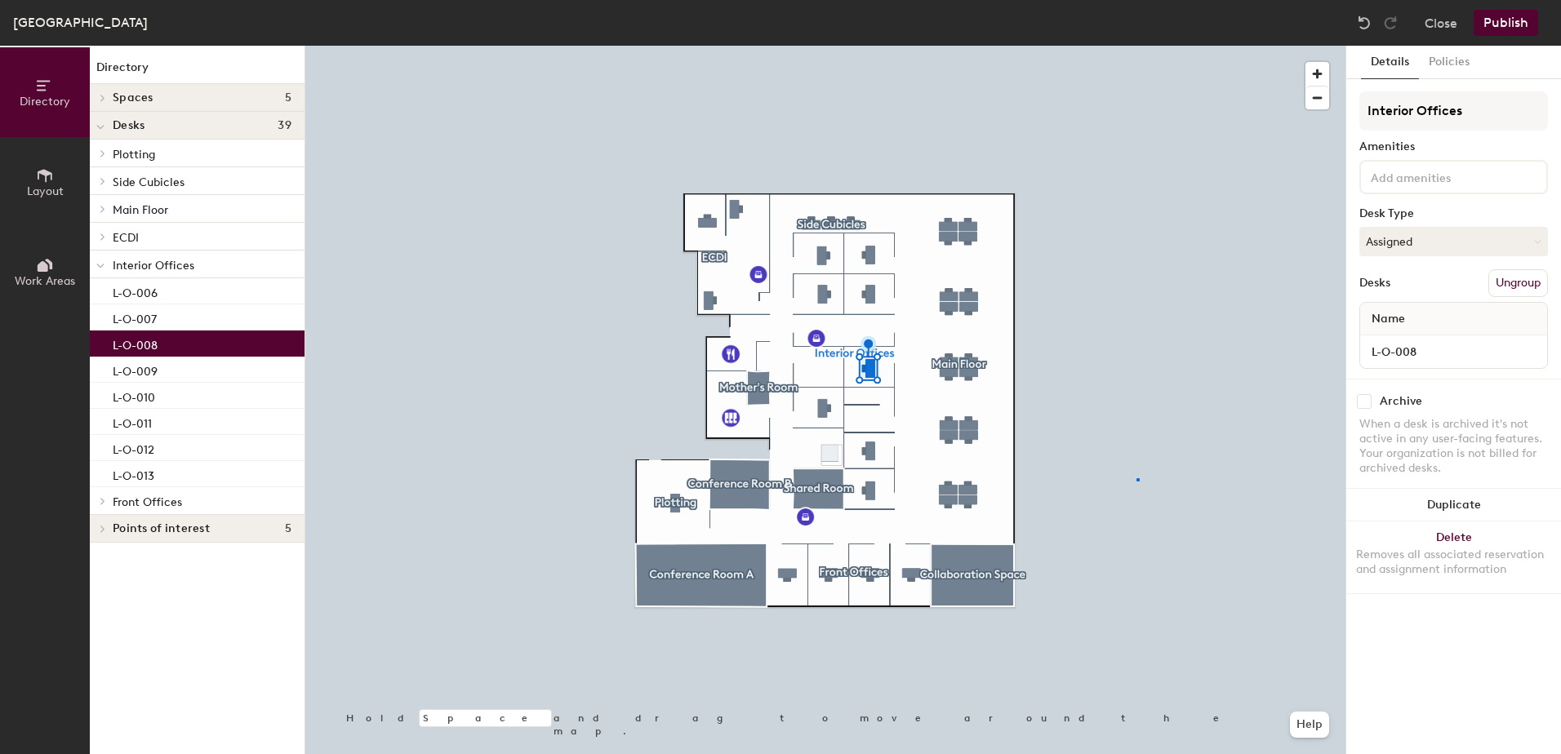
click at [1136, 46] on div at bounding box center [825, 46] width 1040 height 0
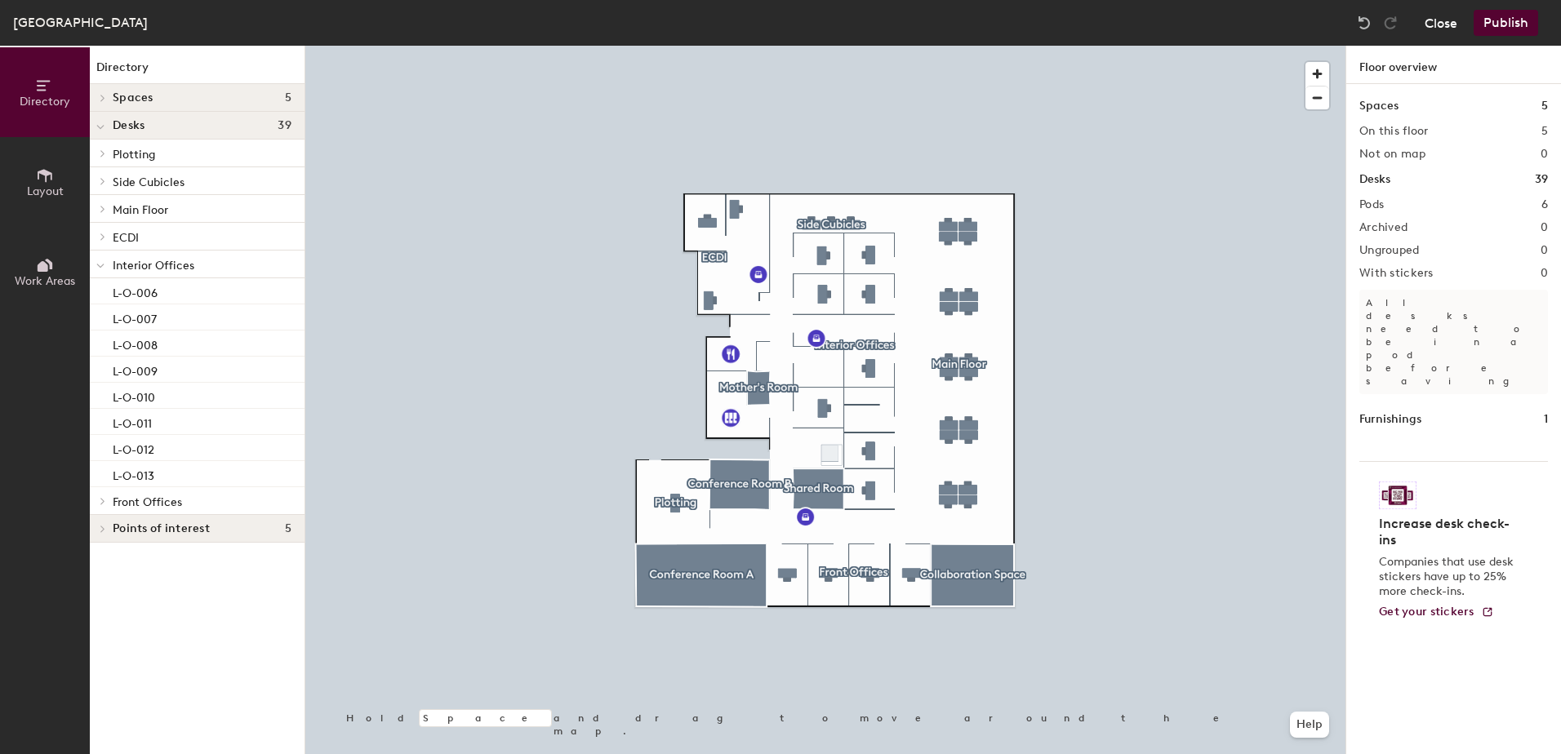
click at [1425, 24] on button "Close" at bounding box center [1440, 23] width 33 height 26
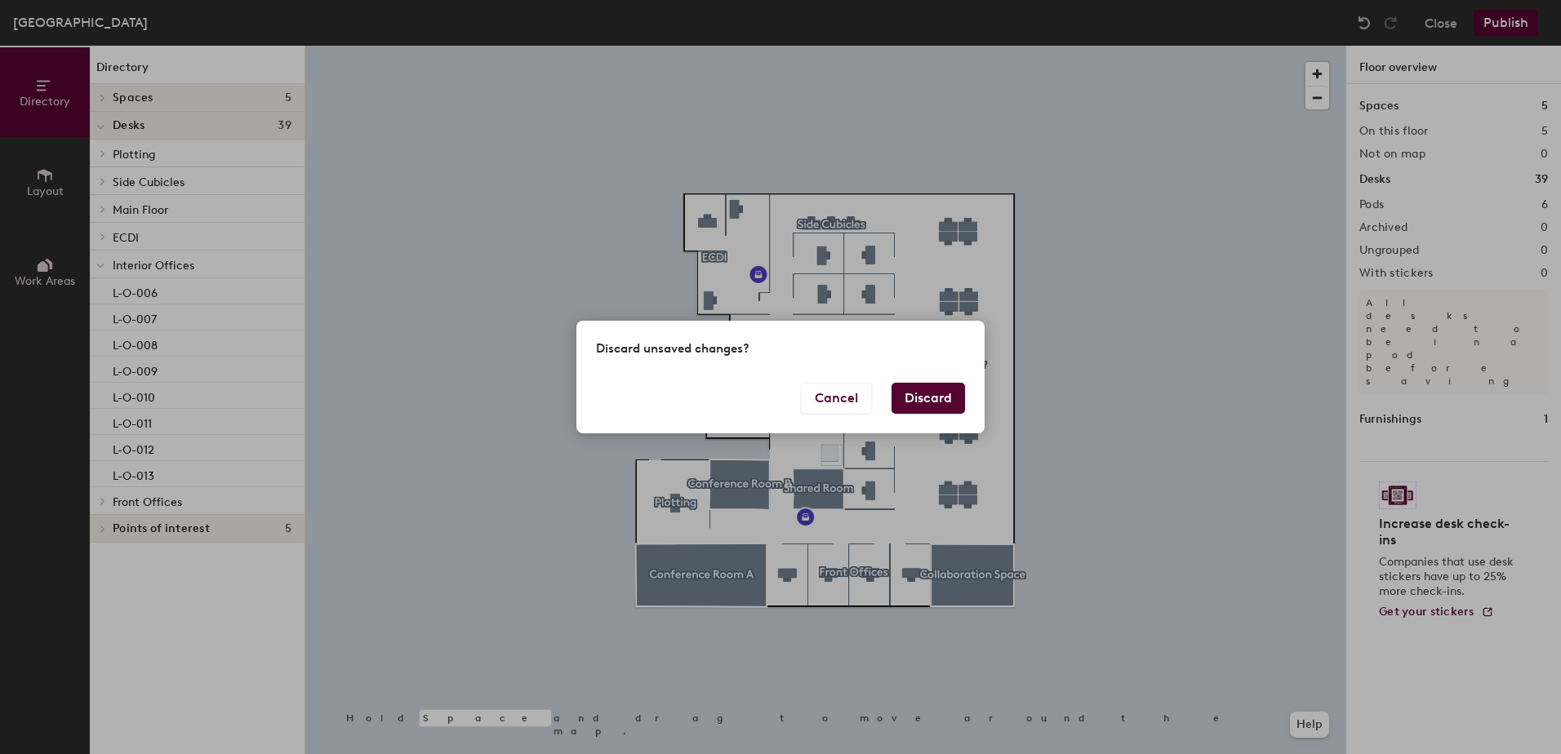
click at [926, 391] on button "Discard" at bounding box center [927, 398] width 73 height 31
